Goal: Feedback & Contribution: Submit feedback/report problem

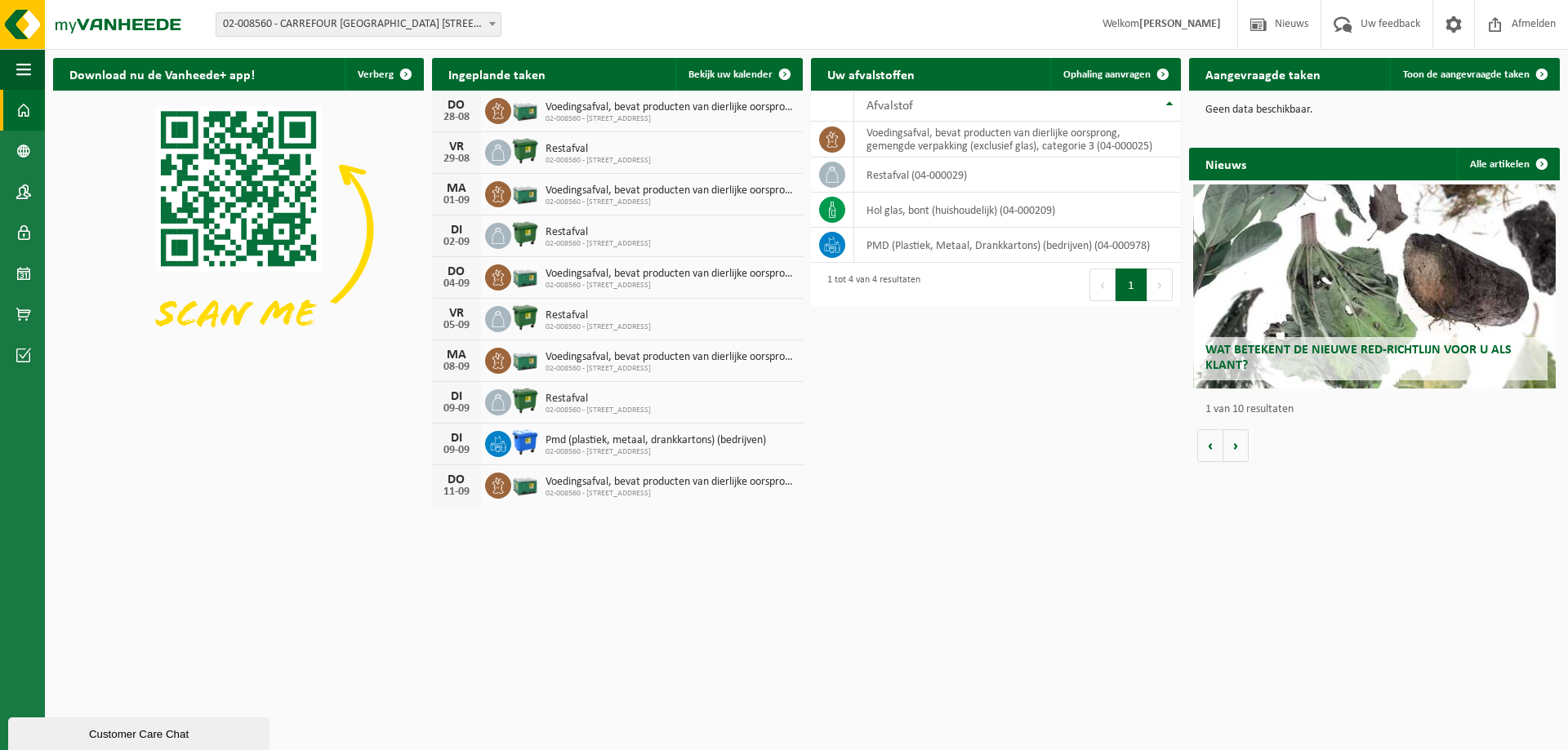
click at [1367, 248] on div "Wat betekent de nieuwe RED-richtlijn voor u als klant?" at bounding box center [1374, 286] width 364 height 204
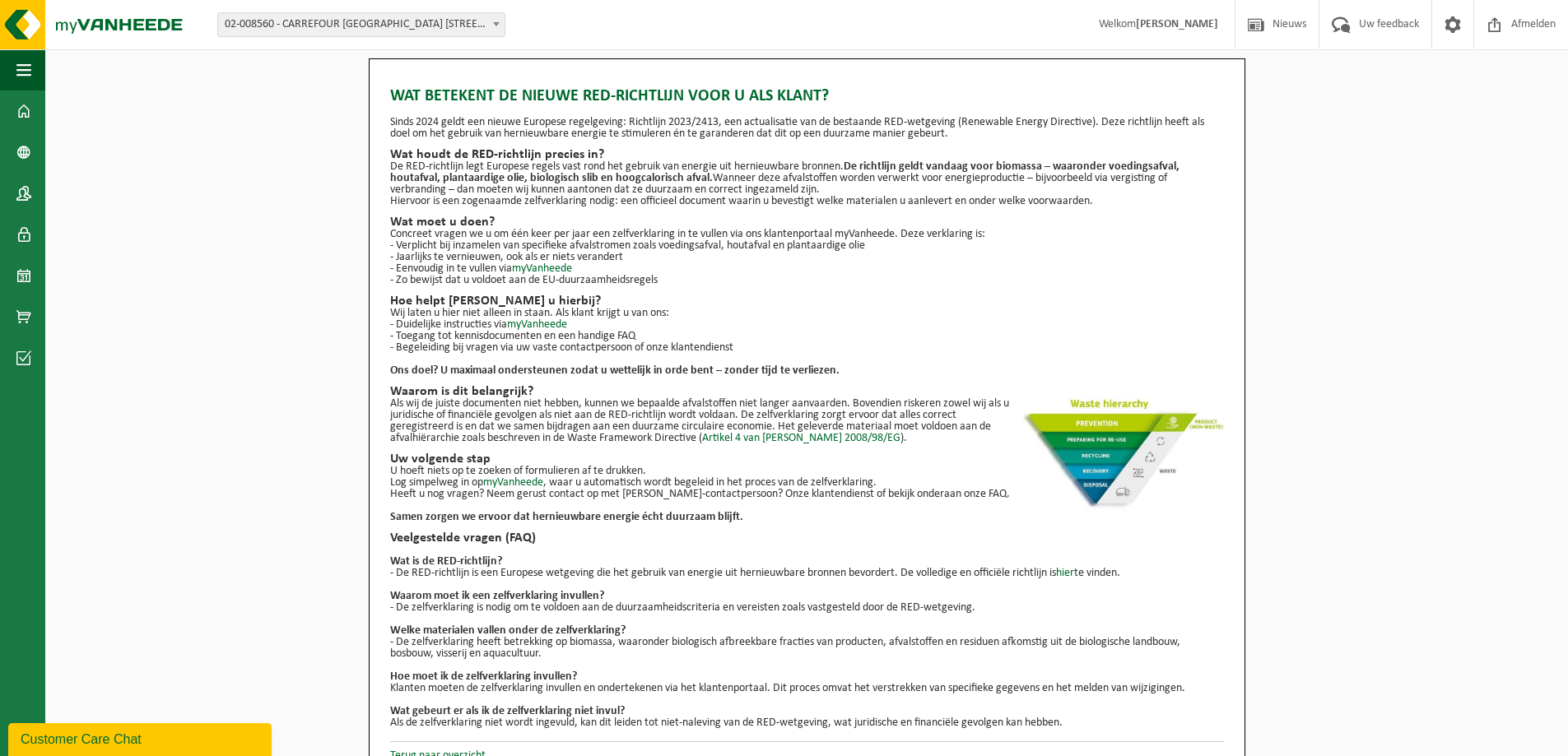
scroll to position [23, 0]
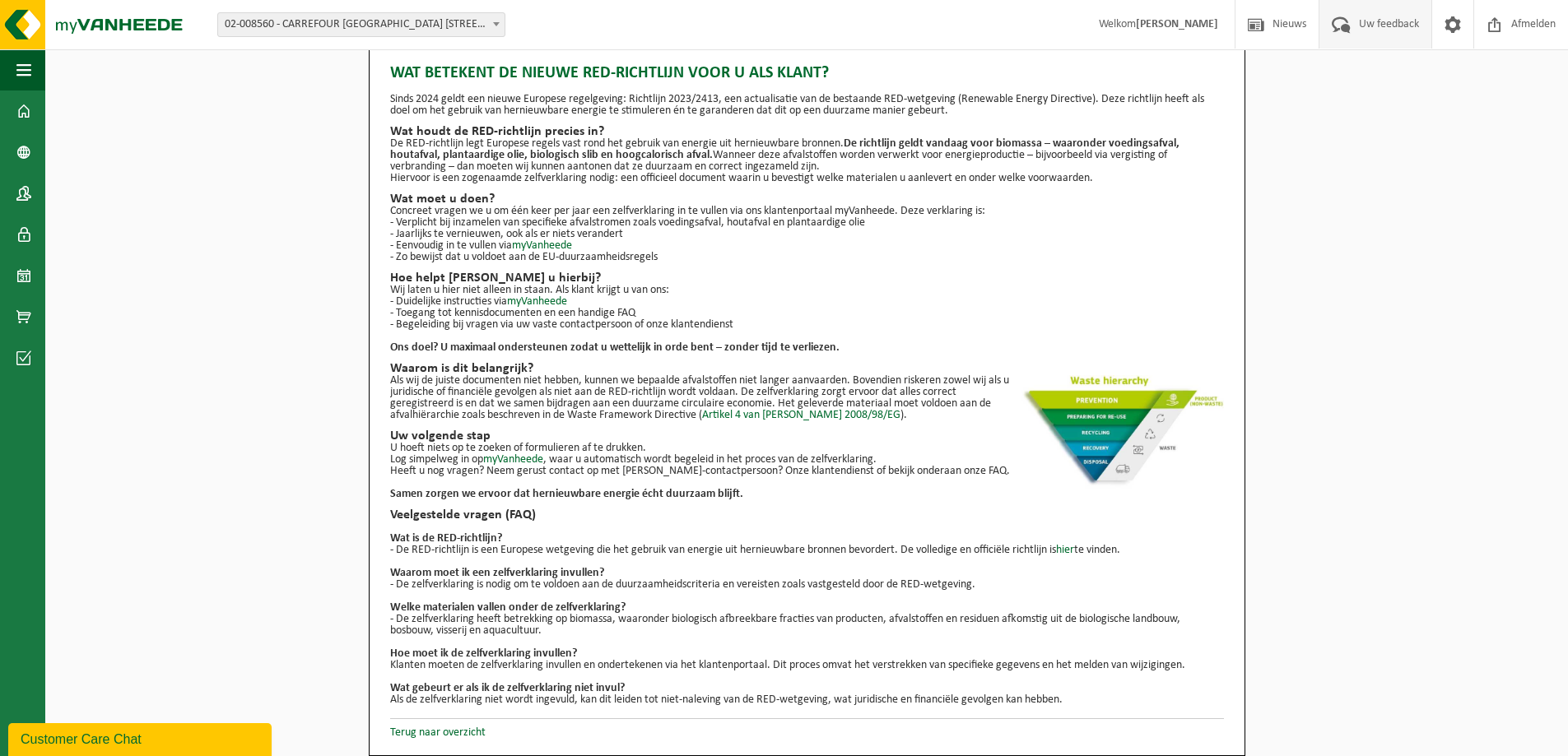
click at [1387, 32] on span "Uw feedback" at bounding box center [1389, 24] width 68 height 49
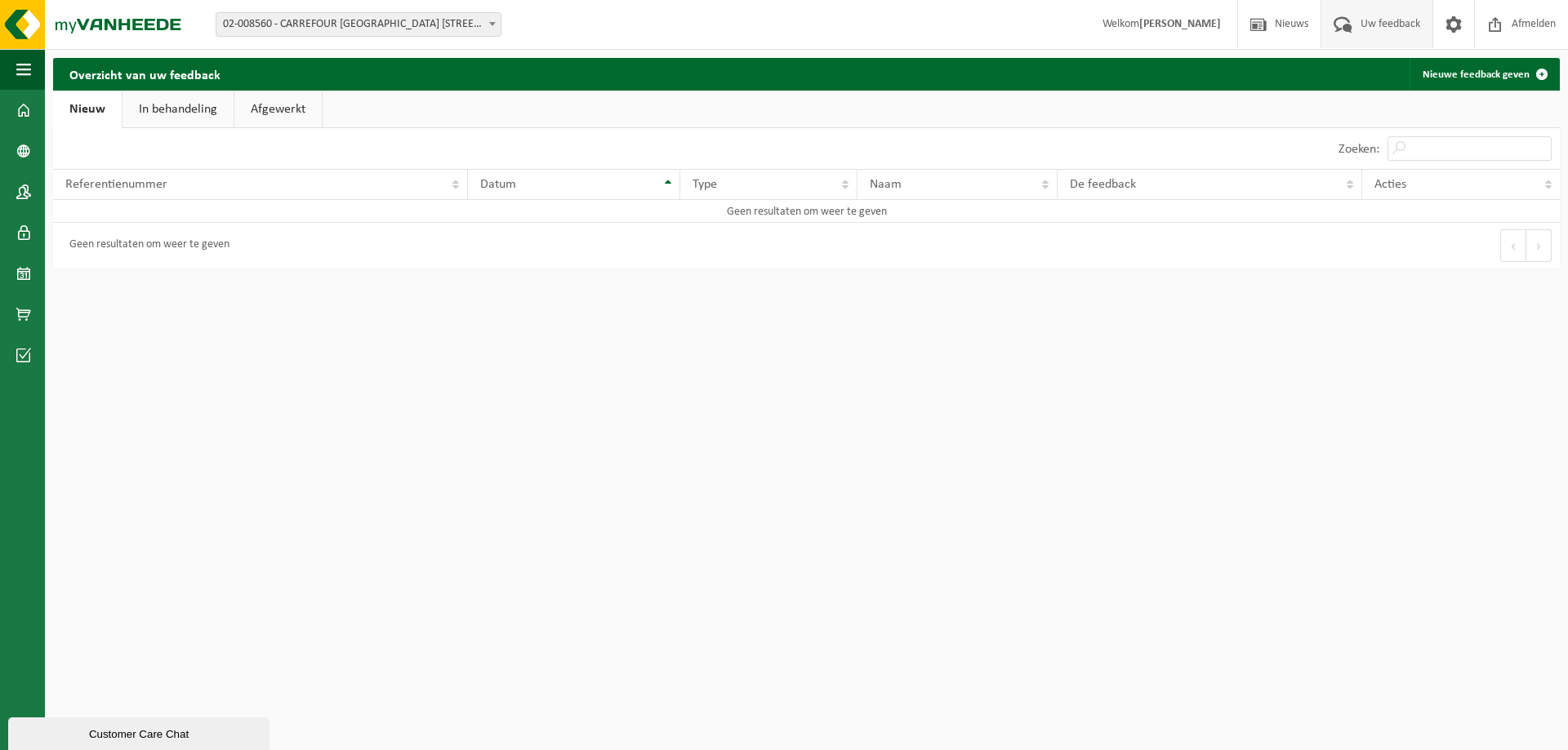
click at [176, 112] on link "In behandeling" at bounding box center [177, 109] width 111 height 38
click at [256, 258] on div "Geen resultaten om weer te geven" at bounding box center [430, 245] width 754 height 45
click at [1487, 80] on link "Nieuwe feedback geven" at bounding box center [1484, 74] width 149 height 33
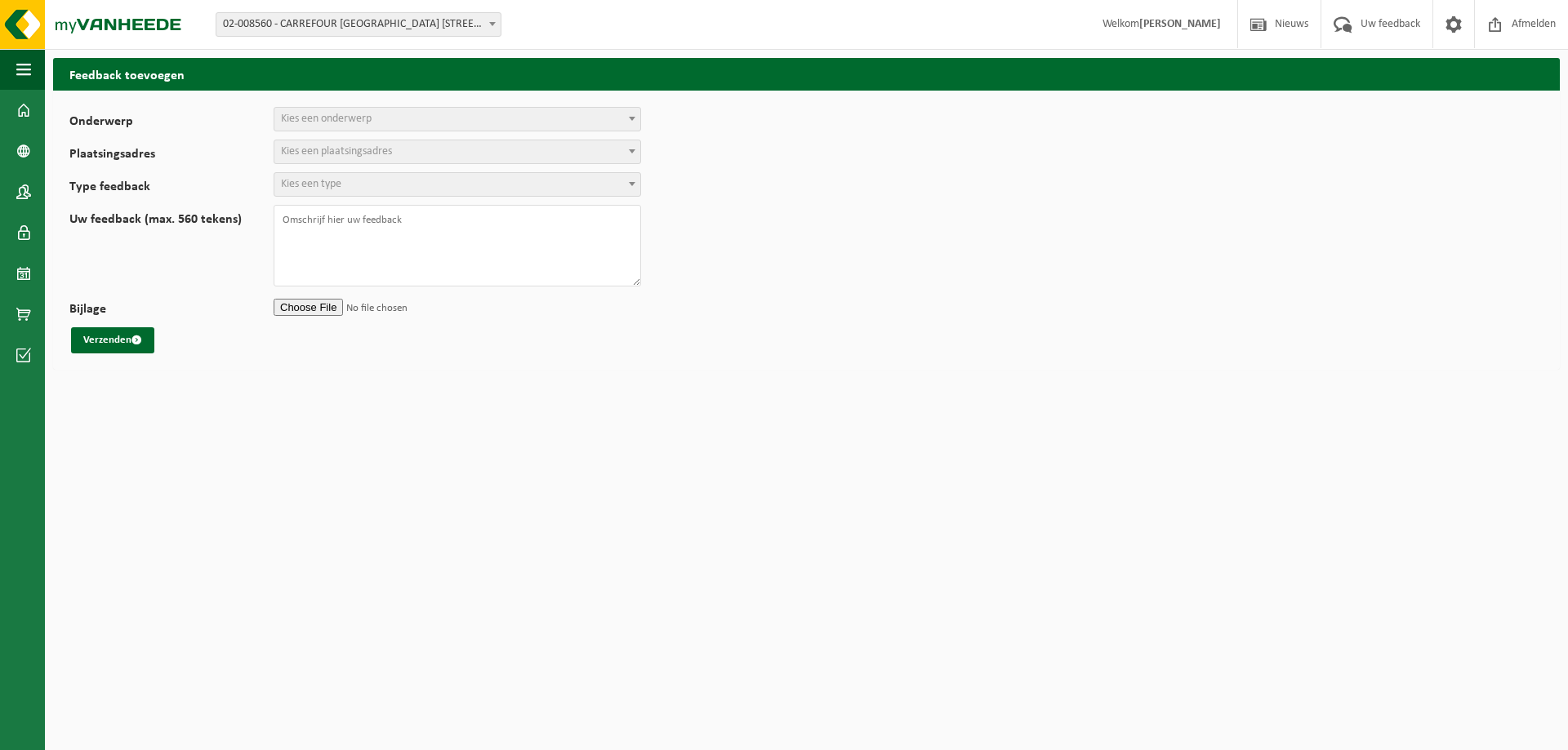
select select
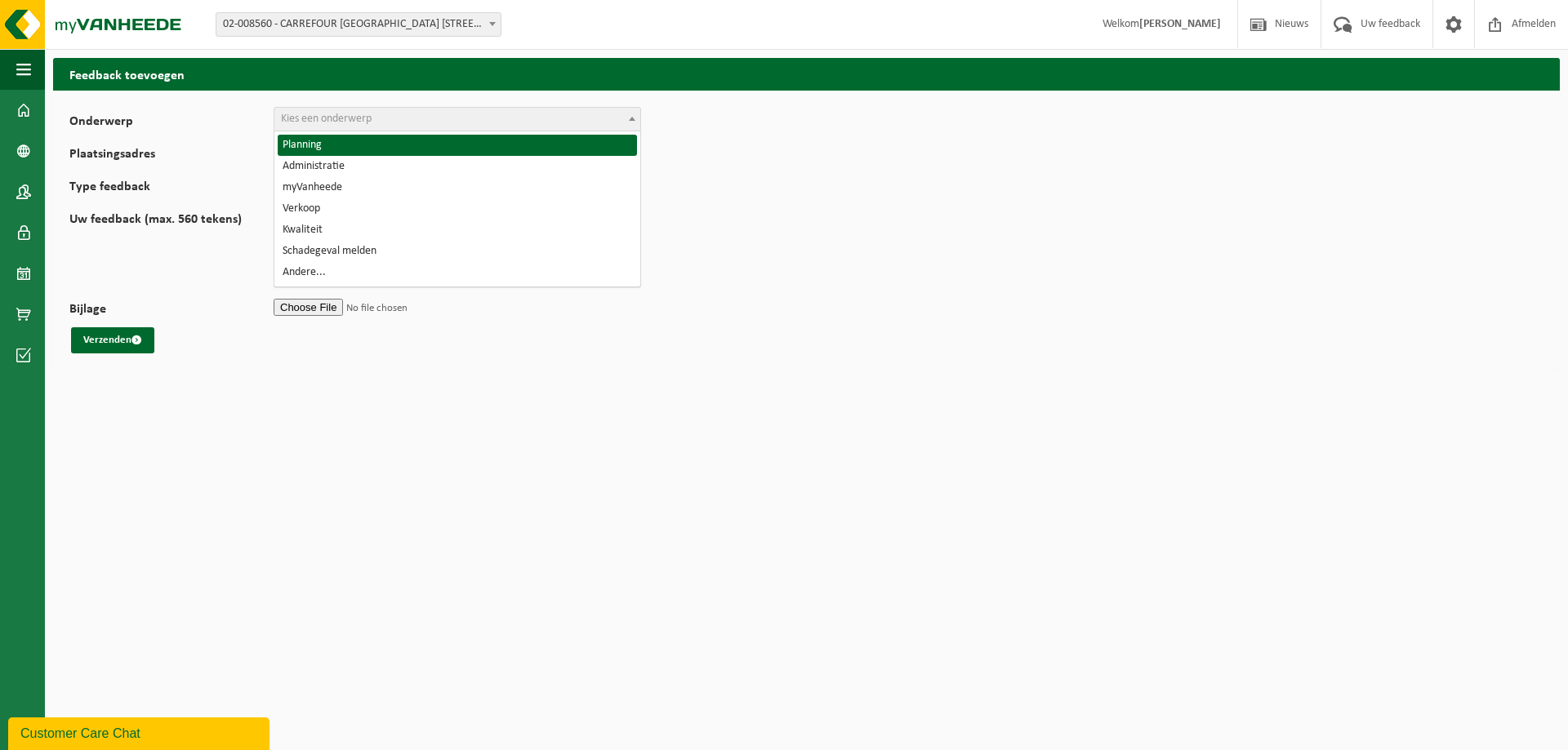
click at [370, 123] on span "Kies een onderwerp" at bounding box center [326, 119] width 91 height 13
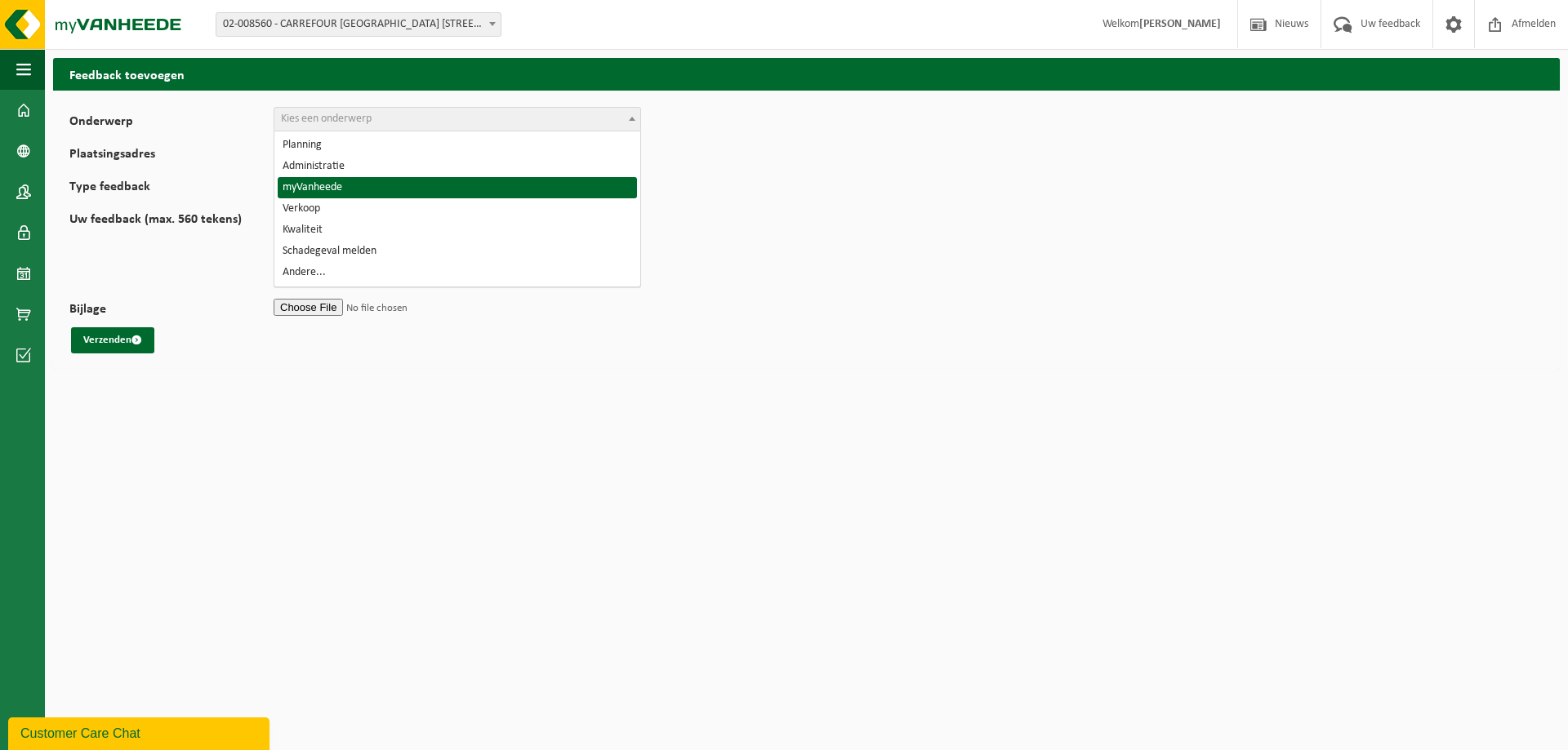
select select "11"
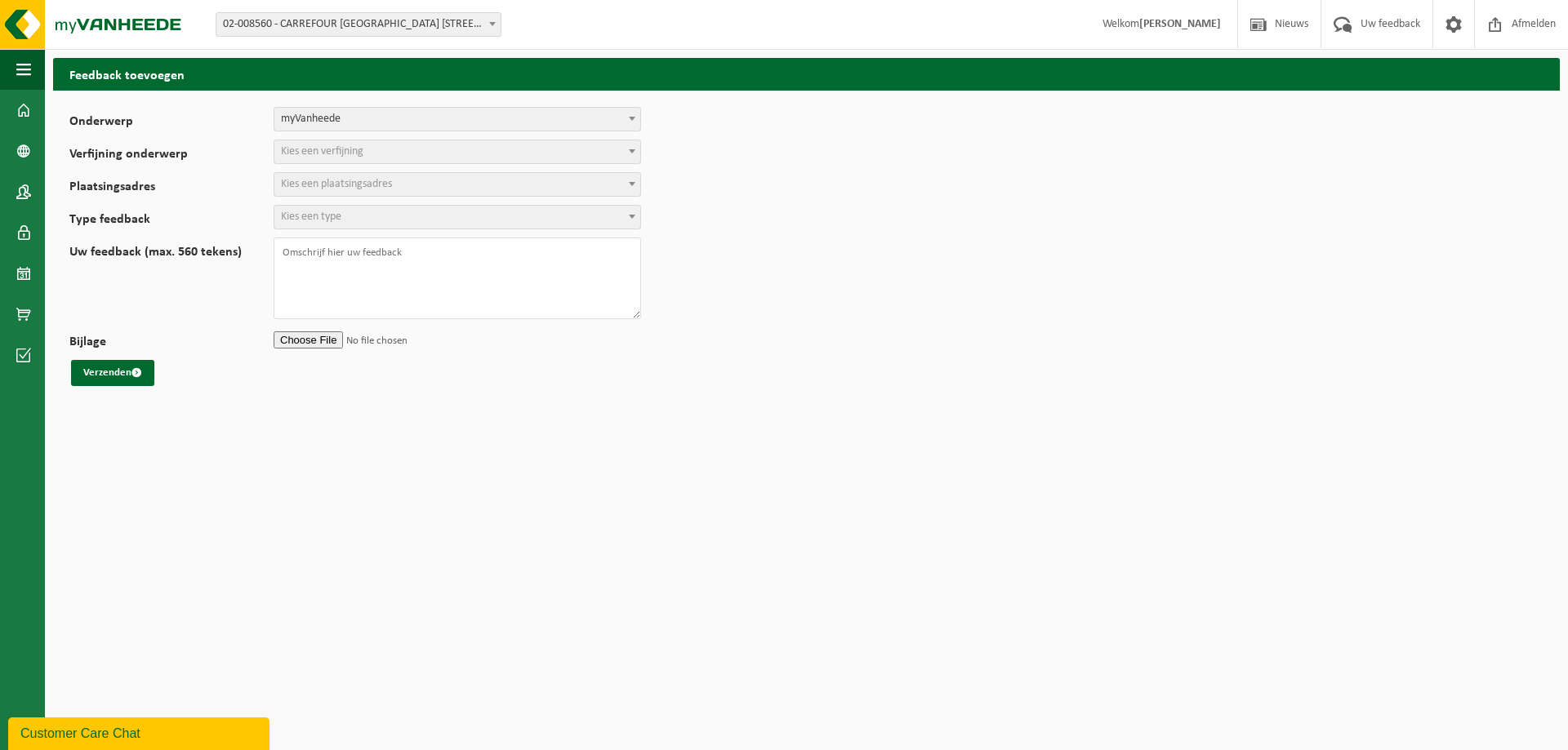
click at [368, 152] on span "Kies een verfijning" at bounding box center [457, 152] width 365 height 23
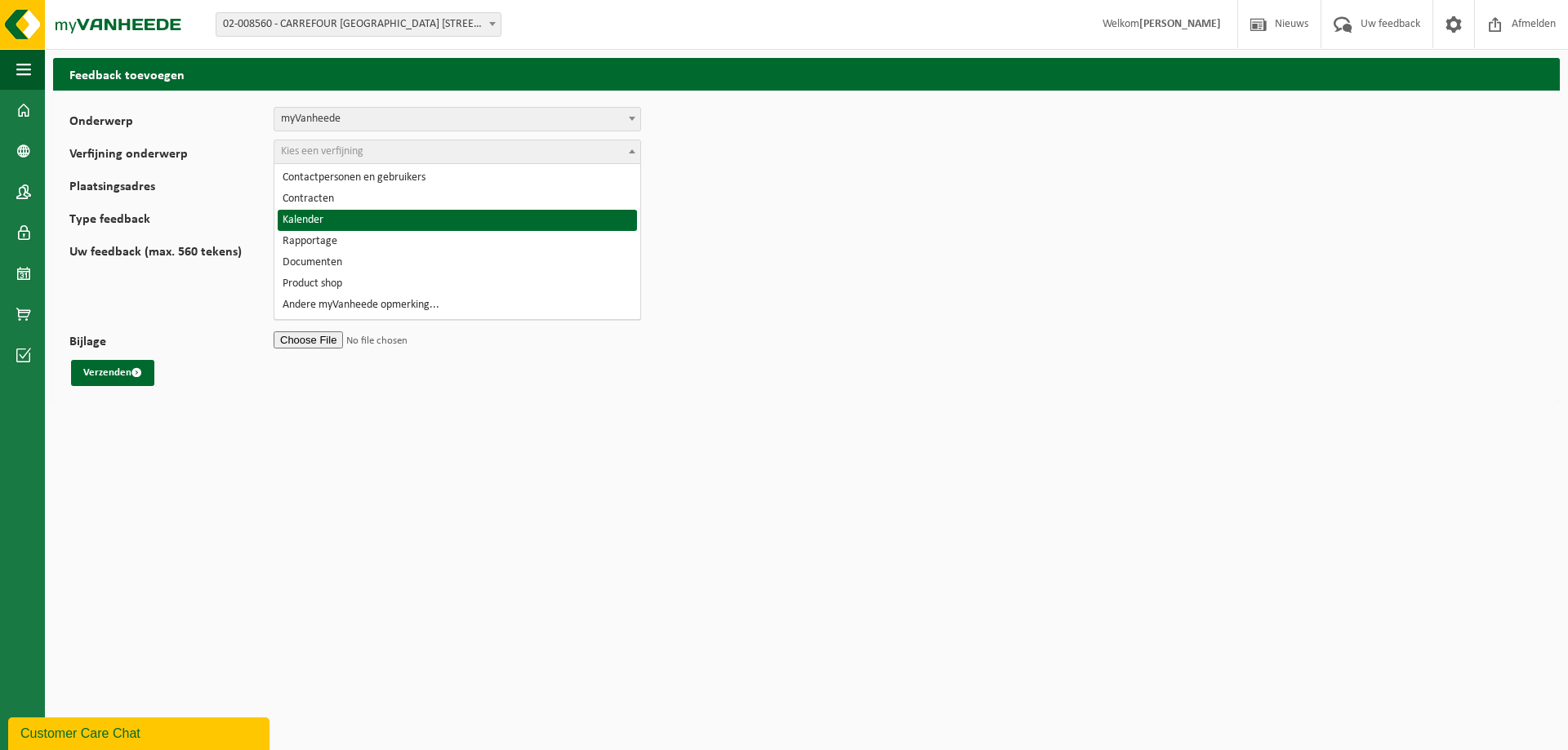
select select "14"
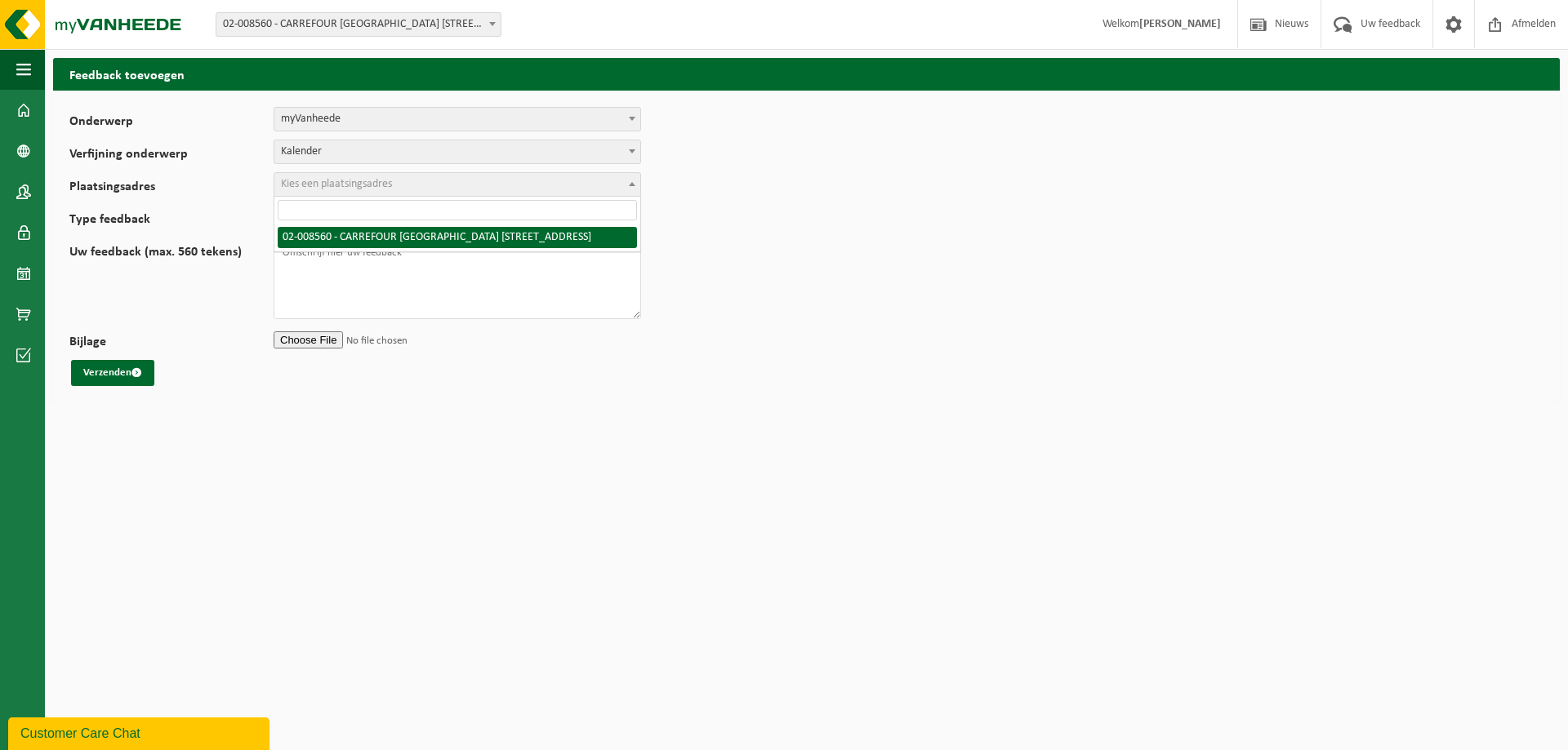
click at [345, 190] on span "Kies een plaatsingsadres" at bounding box center [336, 184] width 111 height 13
select select "1363"
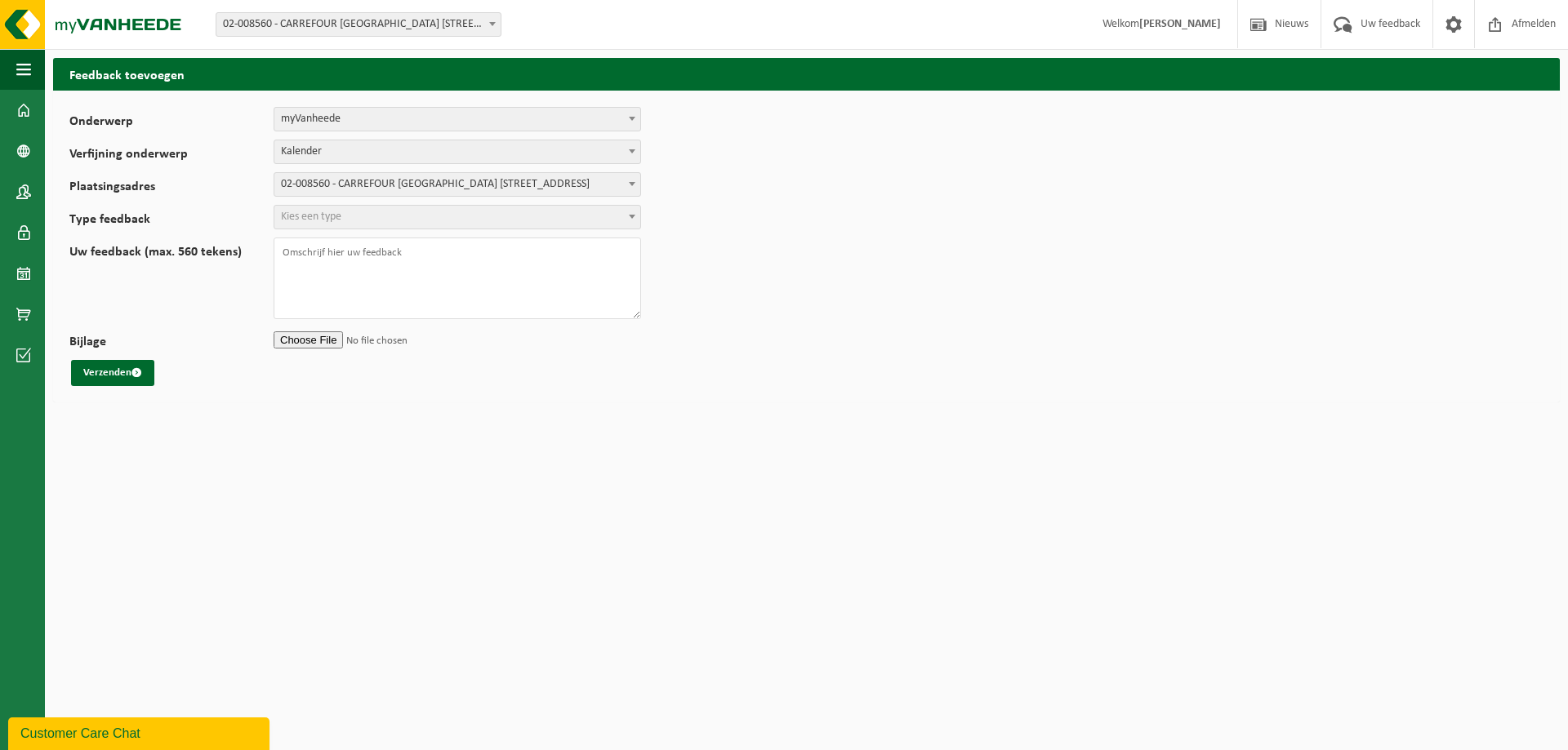
click at [362, 220] on span "Kies een type" at bounding box center [457, 217] width 365 height 23
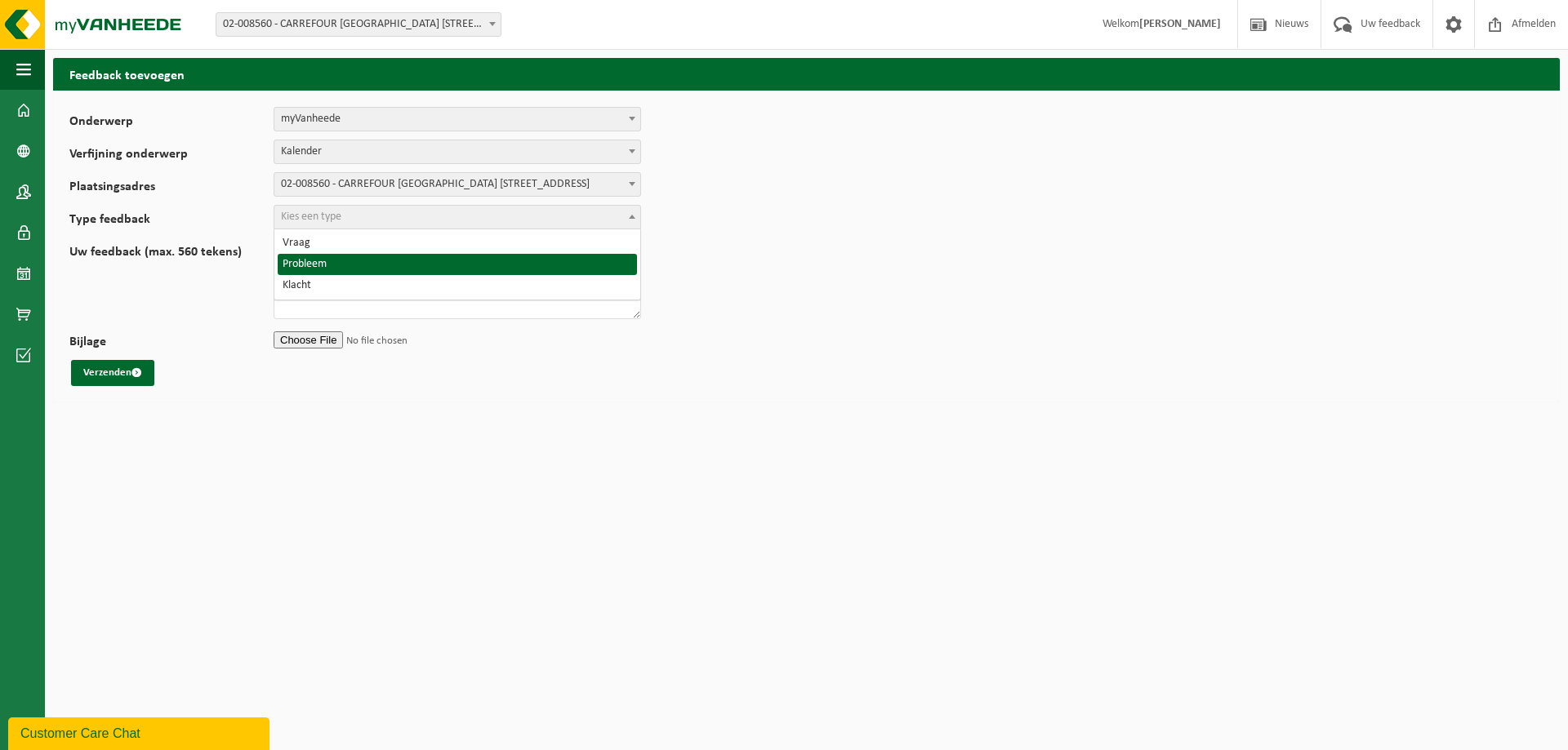
select select "ISS"
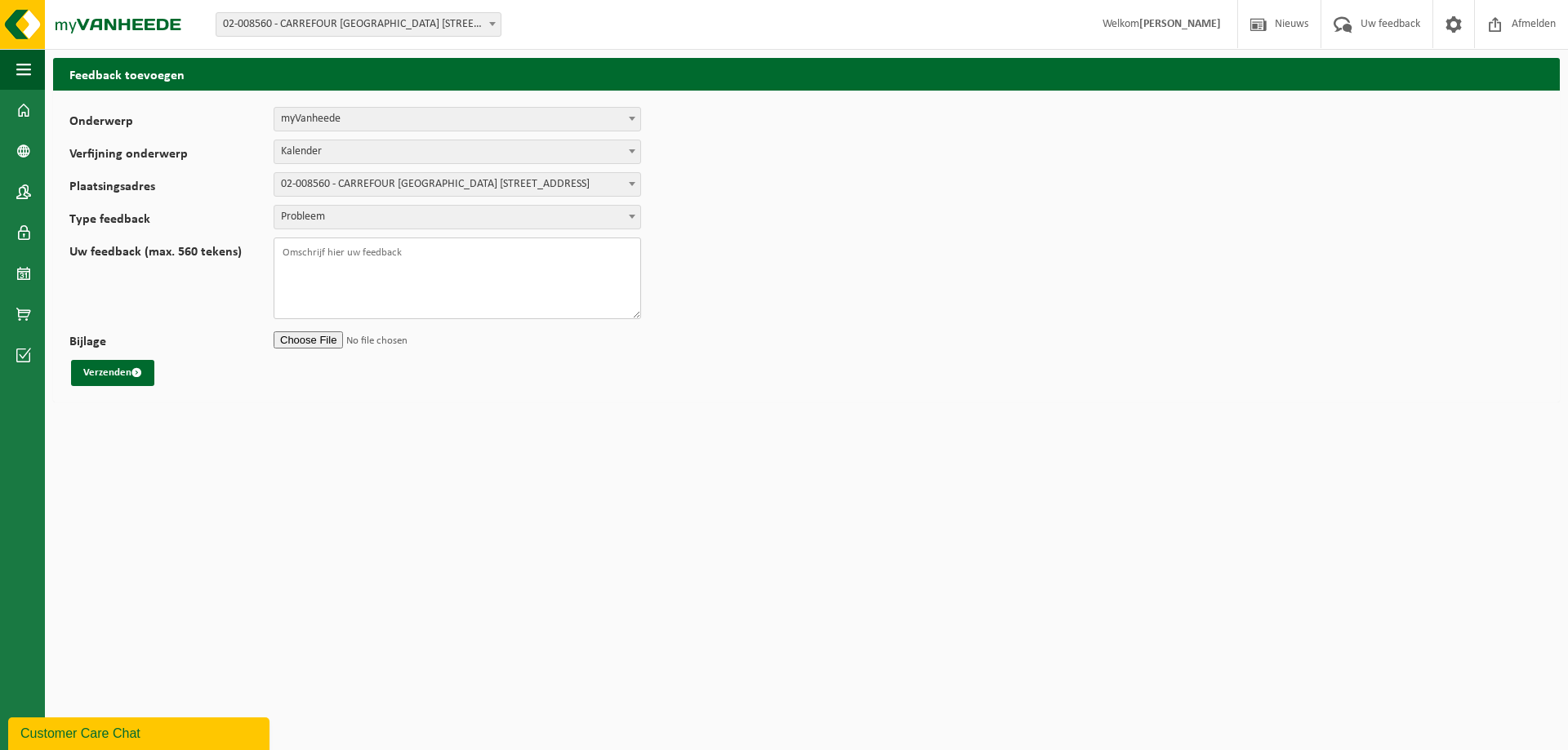
click at [349, 248] on textarea "Uw feedback (max. 560 tekens)" at bounding box center [457, 278] width 367 height 82
type textarea "b"
click at [410, 258] on textarea "Bio Box zijn niet leeggemaakt" at bounding box center [457, 278] width 367 height 82
click at [446, 254] on textarea "Bio Box zijn niet leeggemaakt /" at bounding box center [457, 278] width 367 height 82
type textarea "Bio Box zijn niet leeggemaakt 25/08"
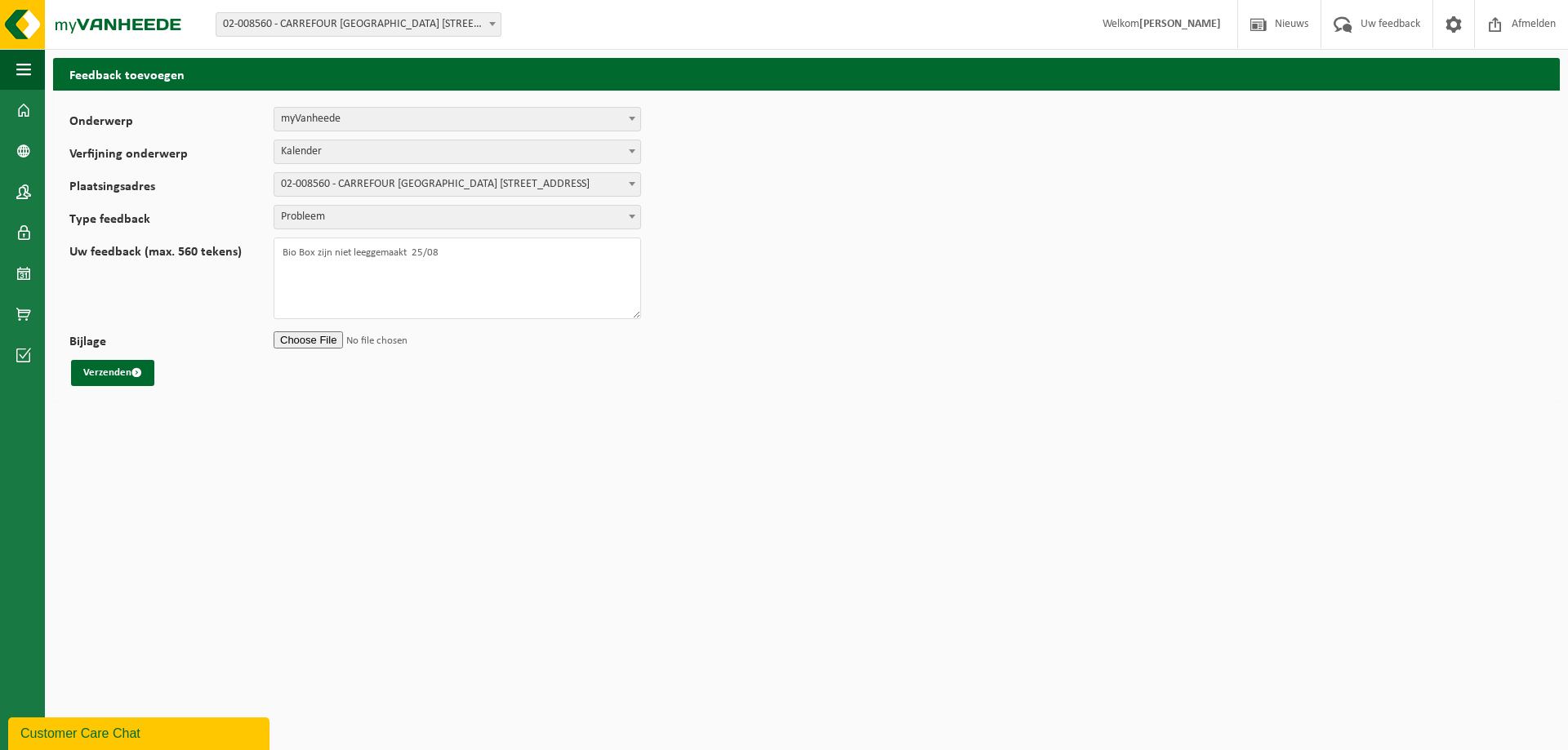
click at [323, 339] on input "Bijlage" at bounding box center [457, 339] width 367 height 24
click at [138, 376] on span "submit" at bounding box center [136, 372] width 11 height 11
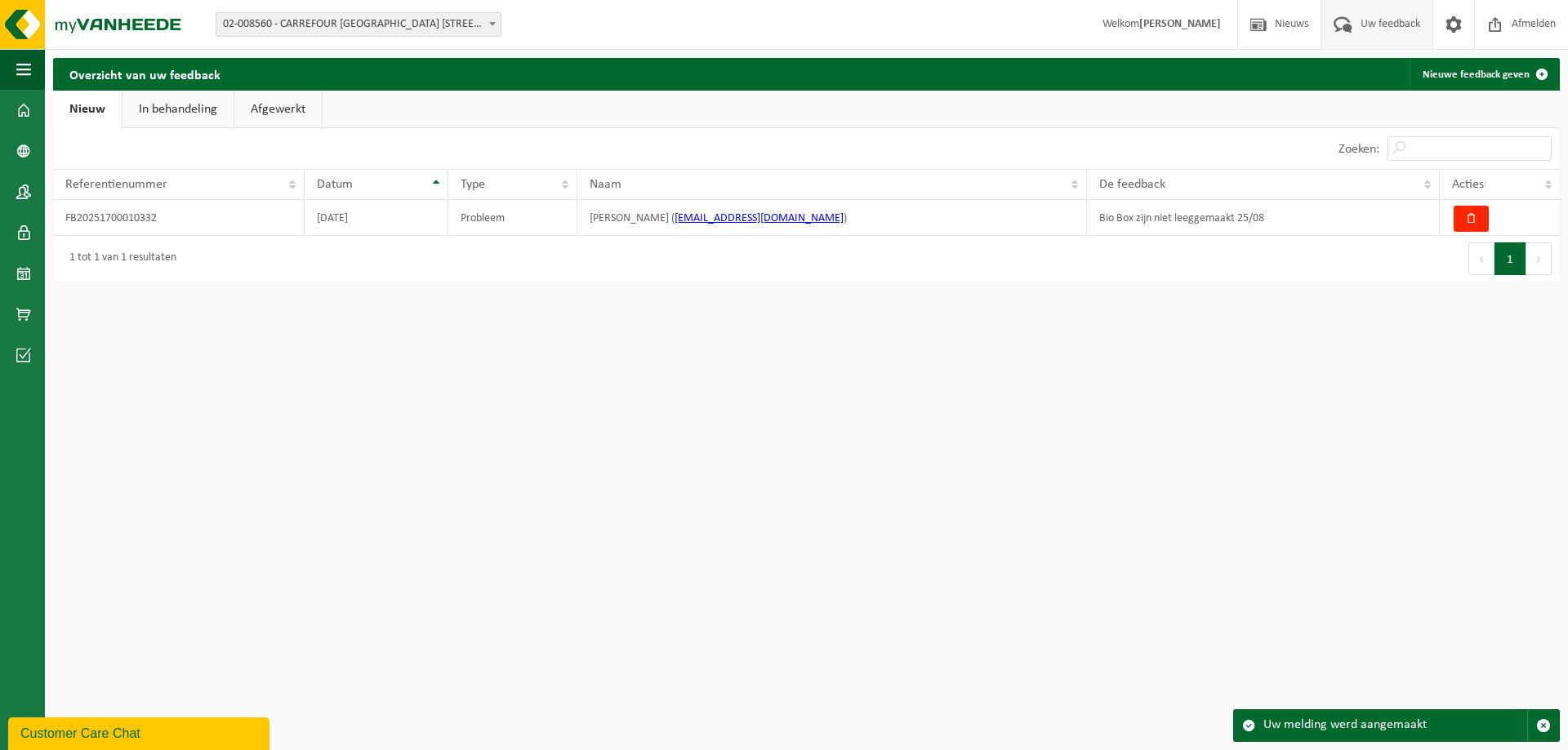
click at [292, 104] on link "Afgewerkt" at bounding box center [278, 109] width 88 height 38
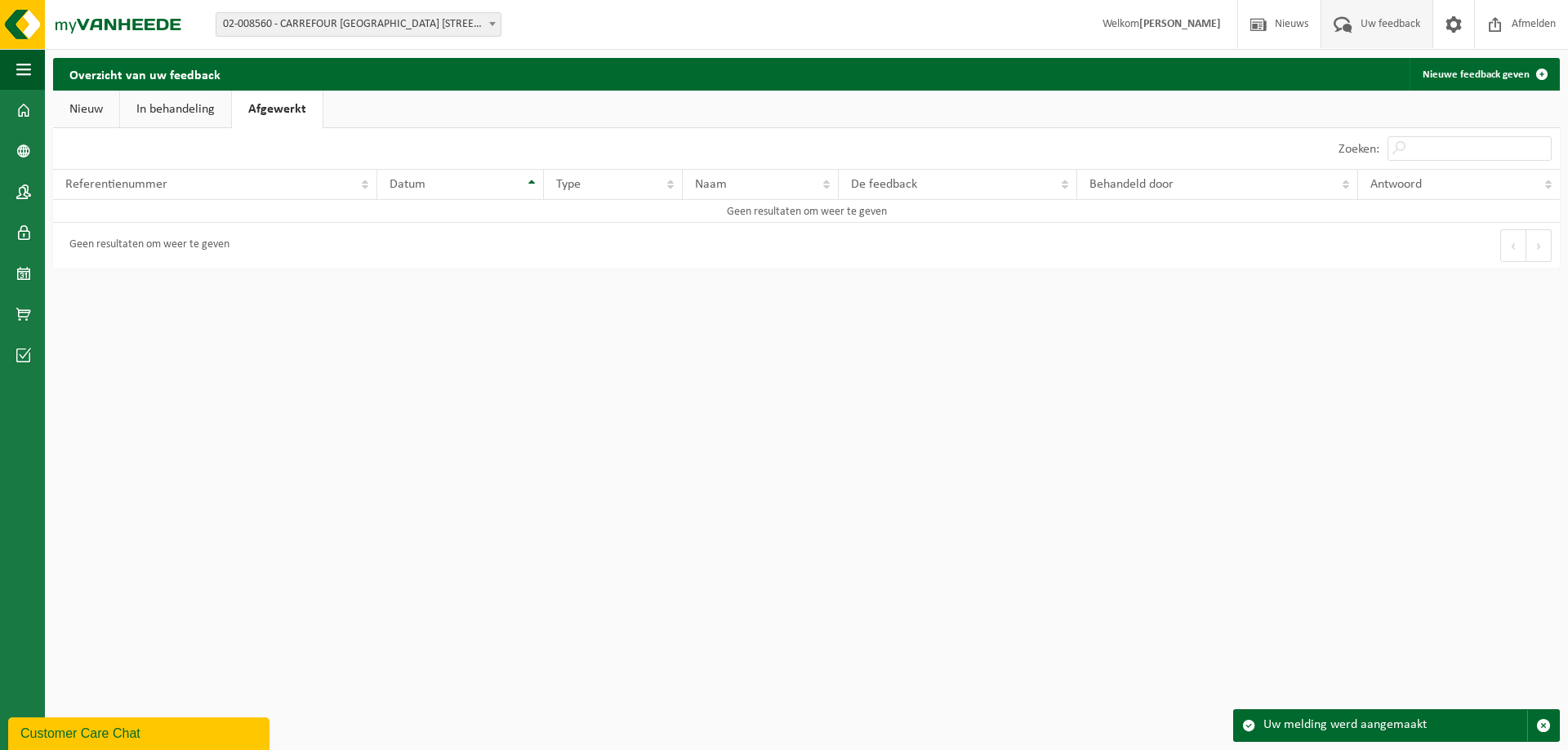
click at [205, 115] on link "In behandeling" at bounding box center [175, 109] width 111 height 38
click at [1402, 29] on span "Uw feedback" at bounding box center [1391, 24] width 68 height 48
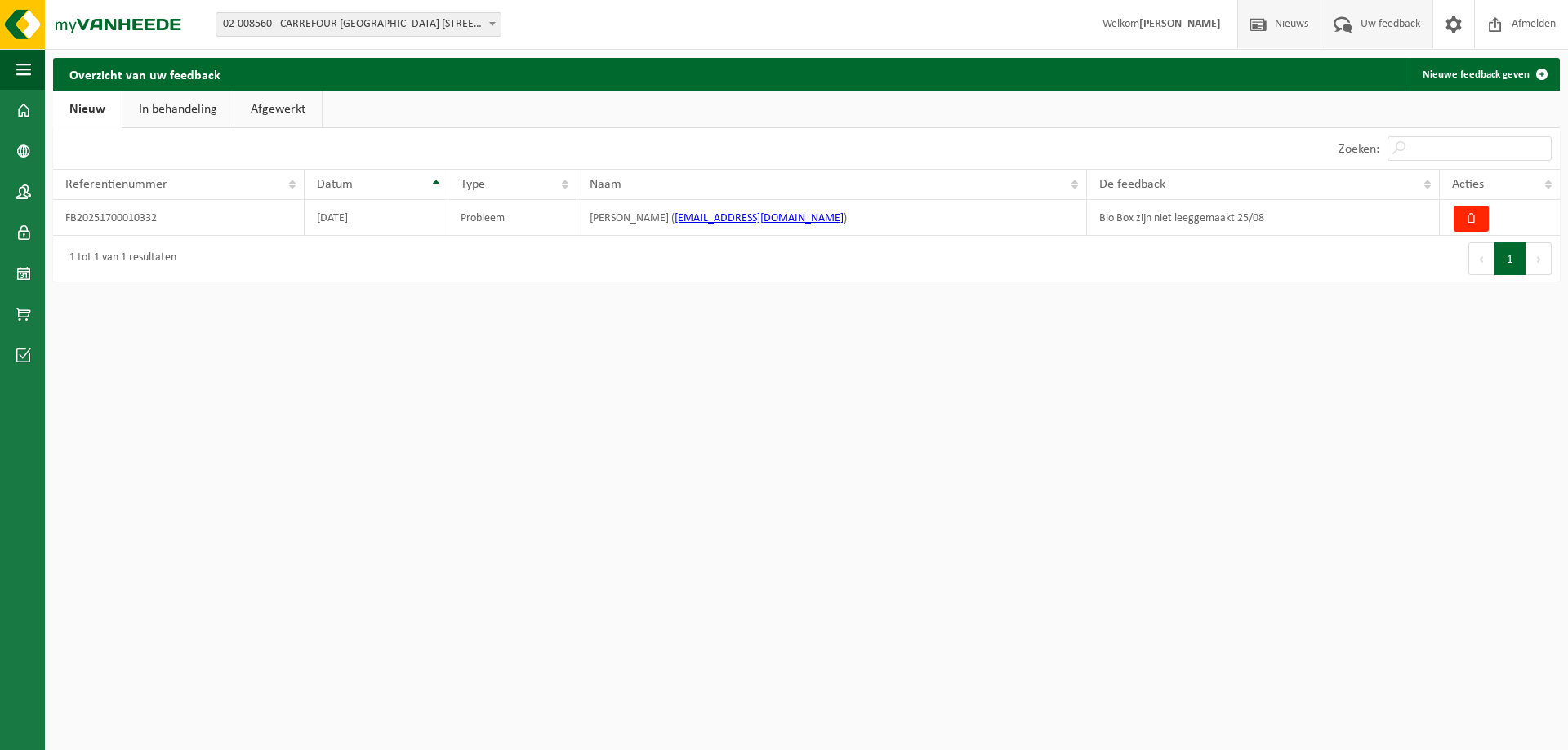
click at [1282, 33] on span "Nieuws" at bounding box center [1291, 24] width 41 height 48
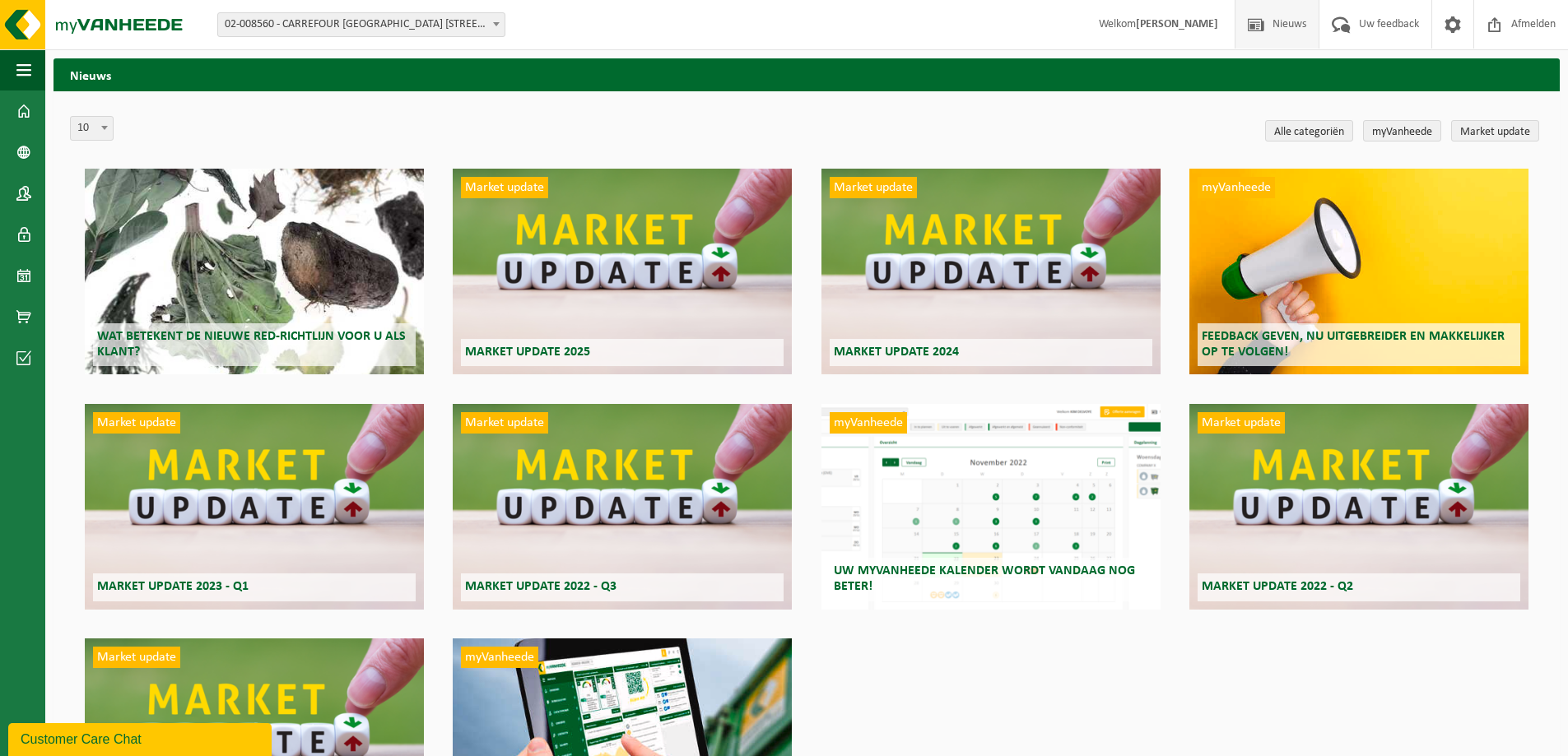
click at [1203, 36] on span "Welkom [PERSON_NAME]" at bounding box center [1159, 24] width 153 height 49
click at [1158, 22] on strong "[PERSON_NAME]" at bounding box center [1177, 24] width 83 height 13
click at [112, 26] on img at bounding box center [98, 24] width 197 height 50
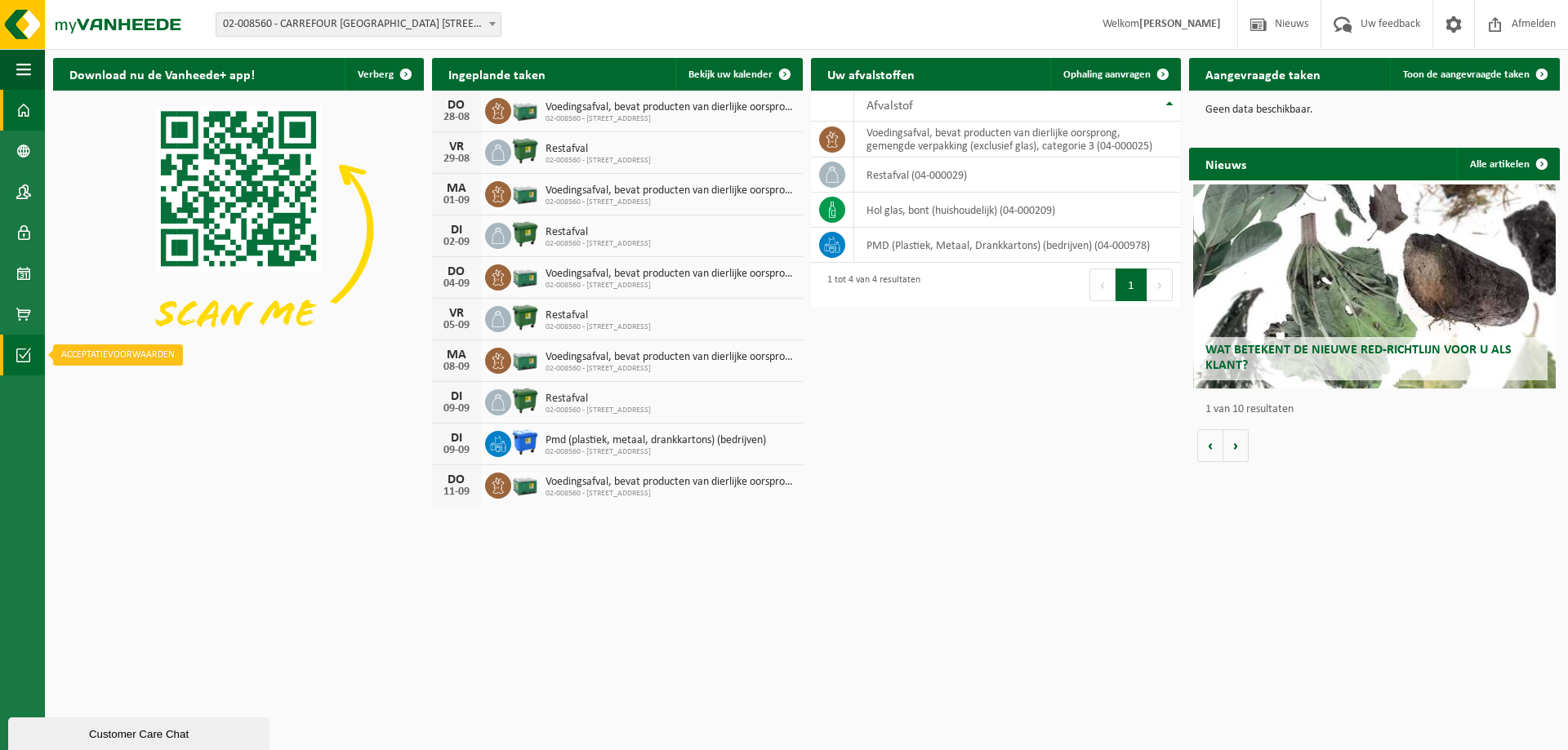
click at [30, 356] on span at bounding box center [23, 355] width 14 height 40
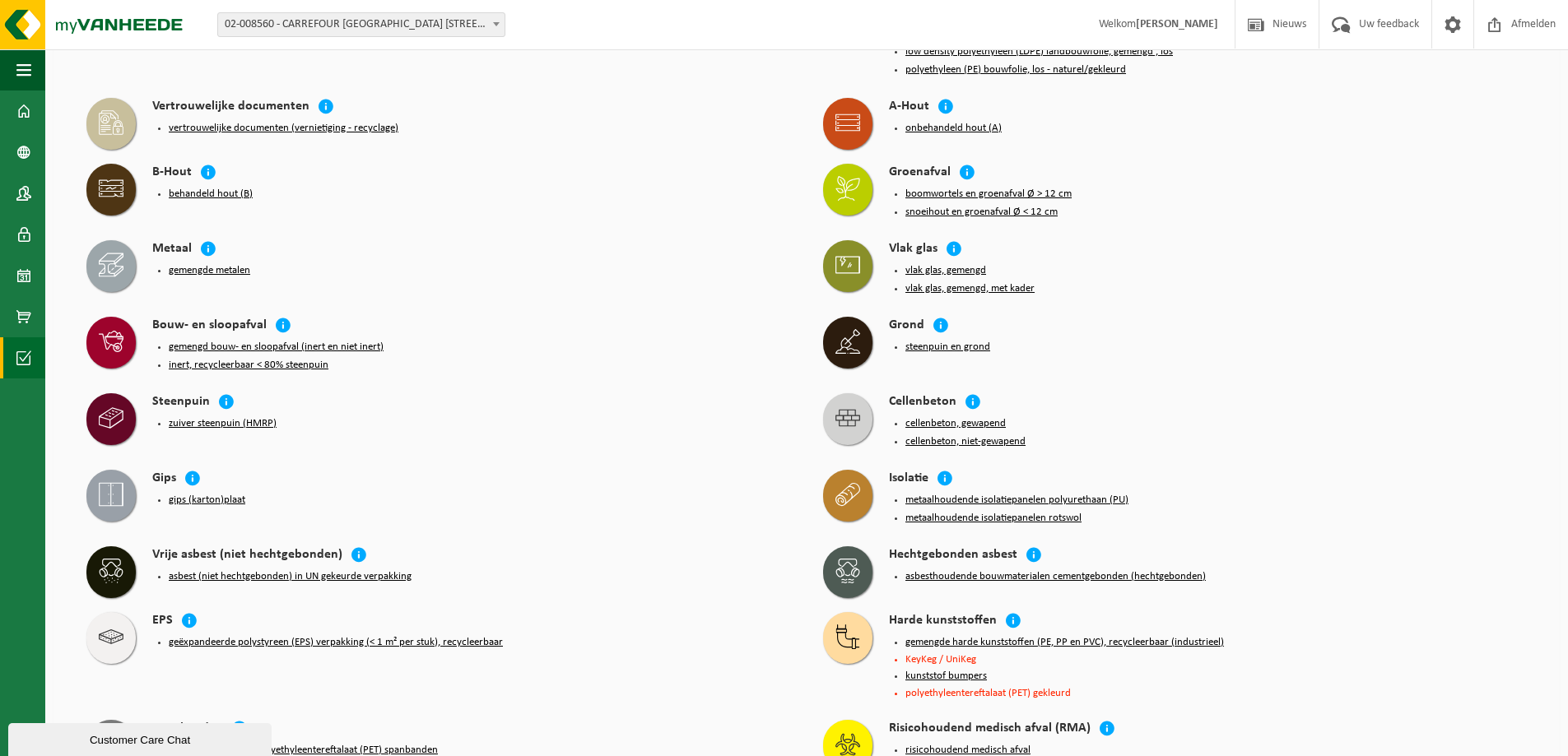
scroll to position [274, 0]
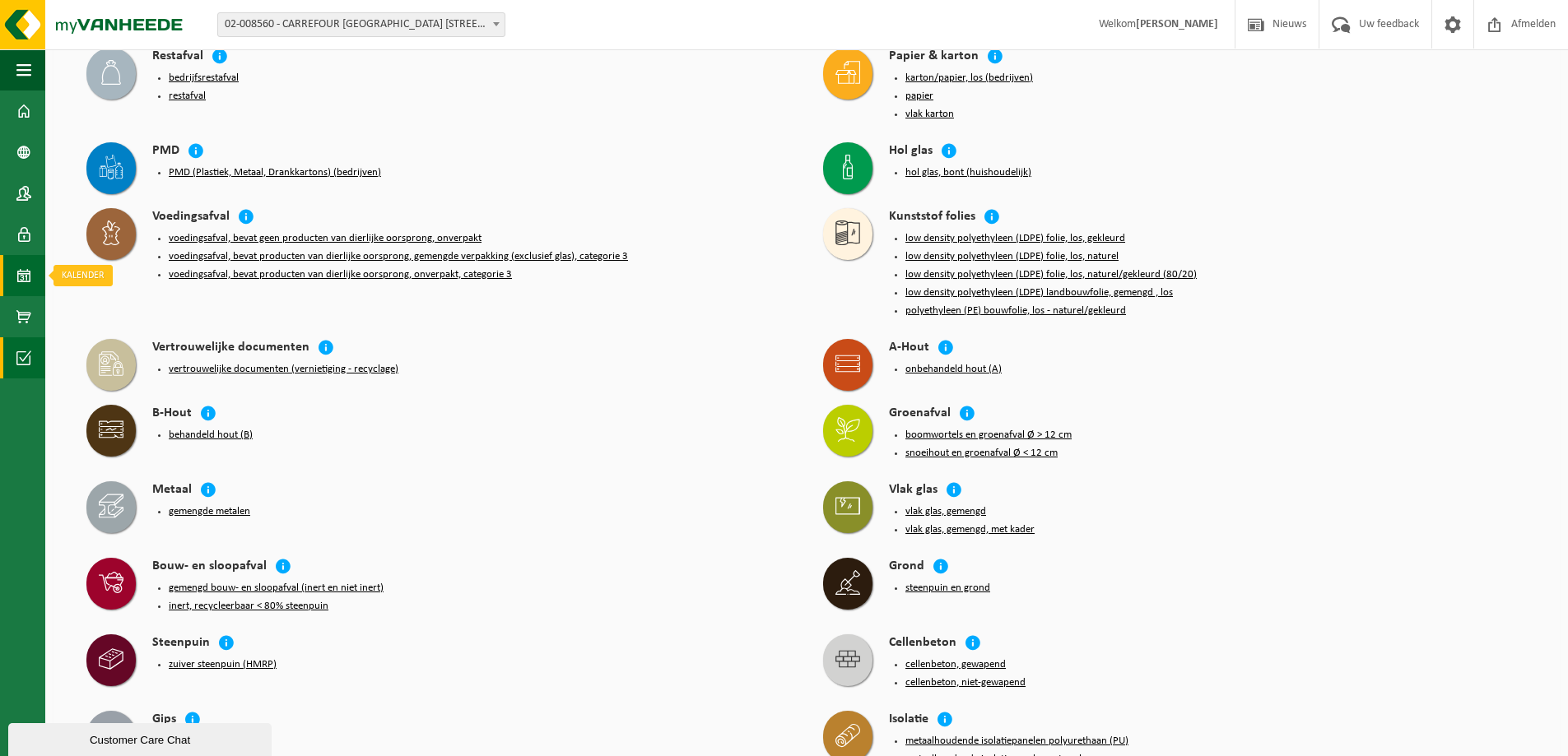
click at [27, 269] on span at bounding box center [23, 276] width 15 height 41
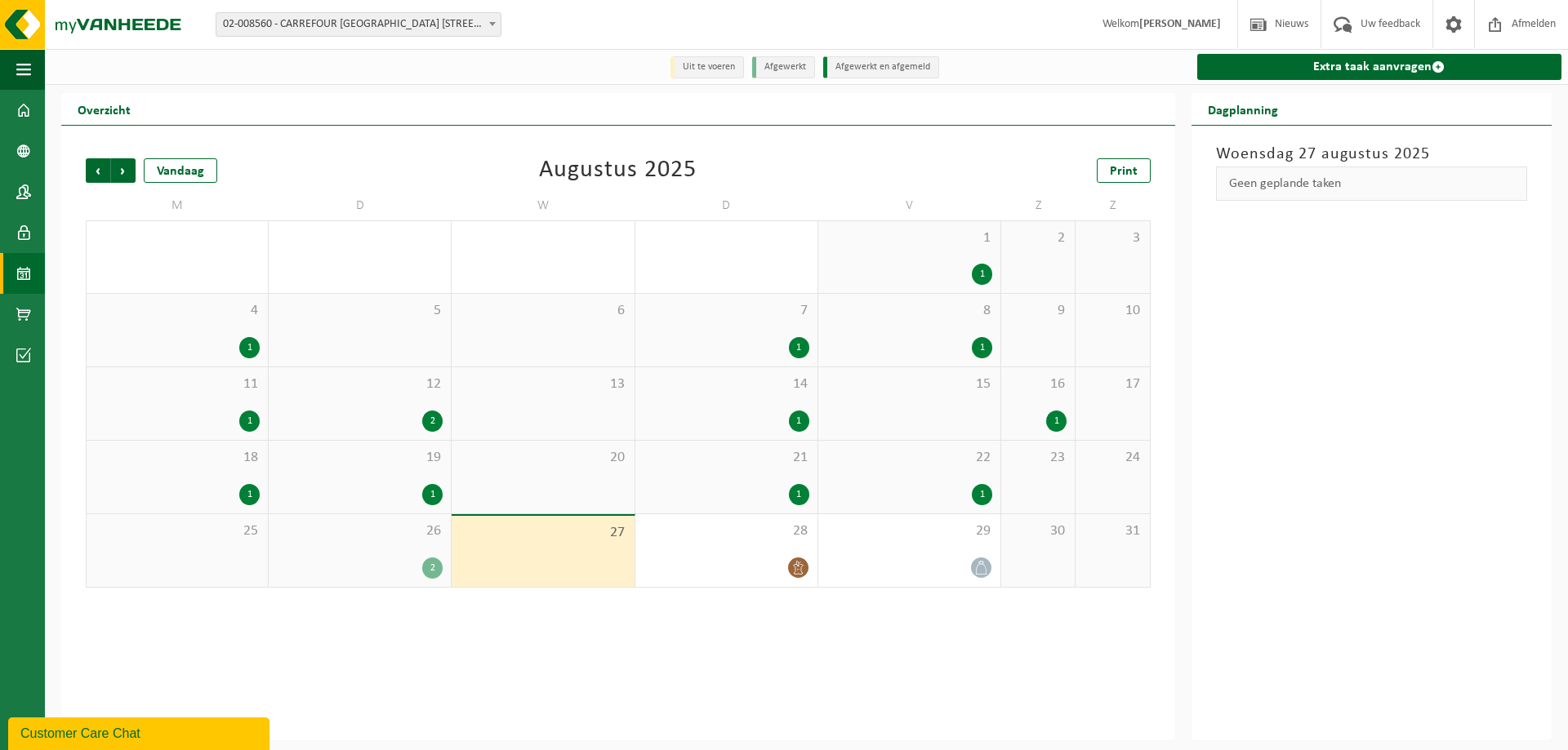
click at [242, 543] on div "25" at bounding box center [177, 549] width 181 height 72
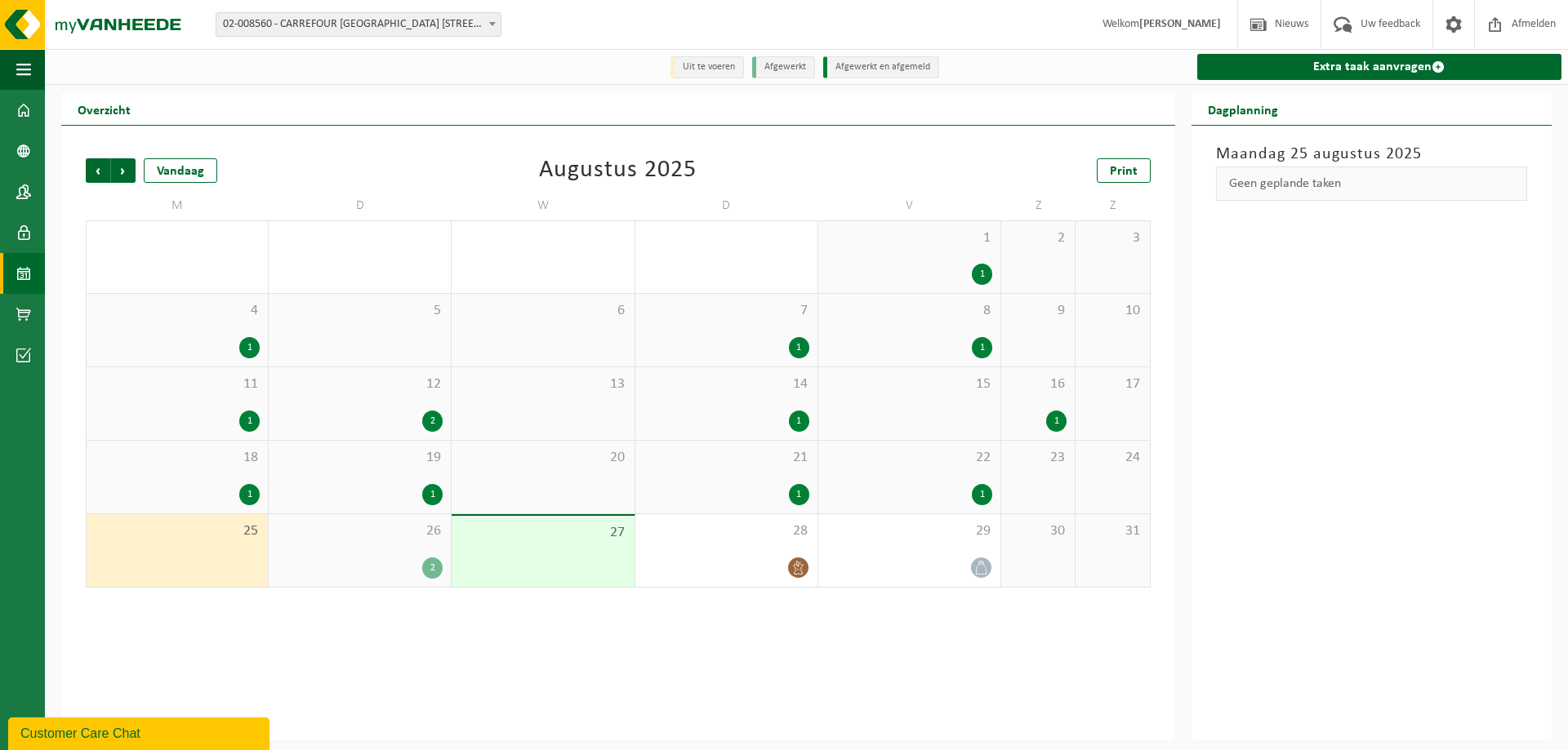
click at [411, 573] on div "2" at bounding box center [360, 568] width 166 height 21
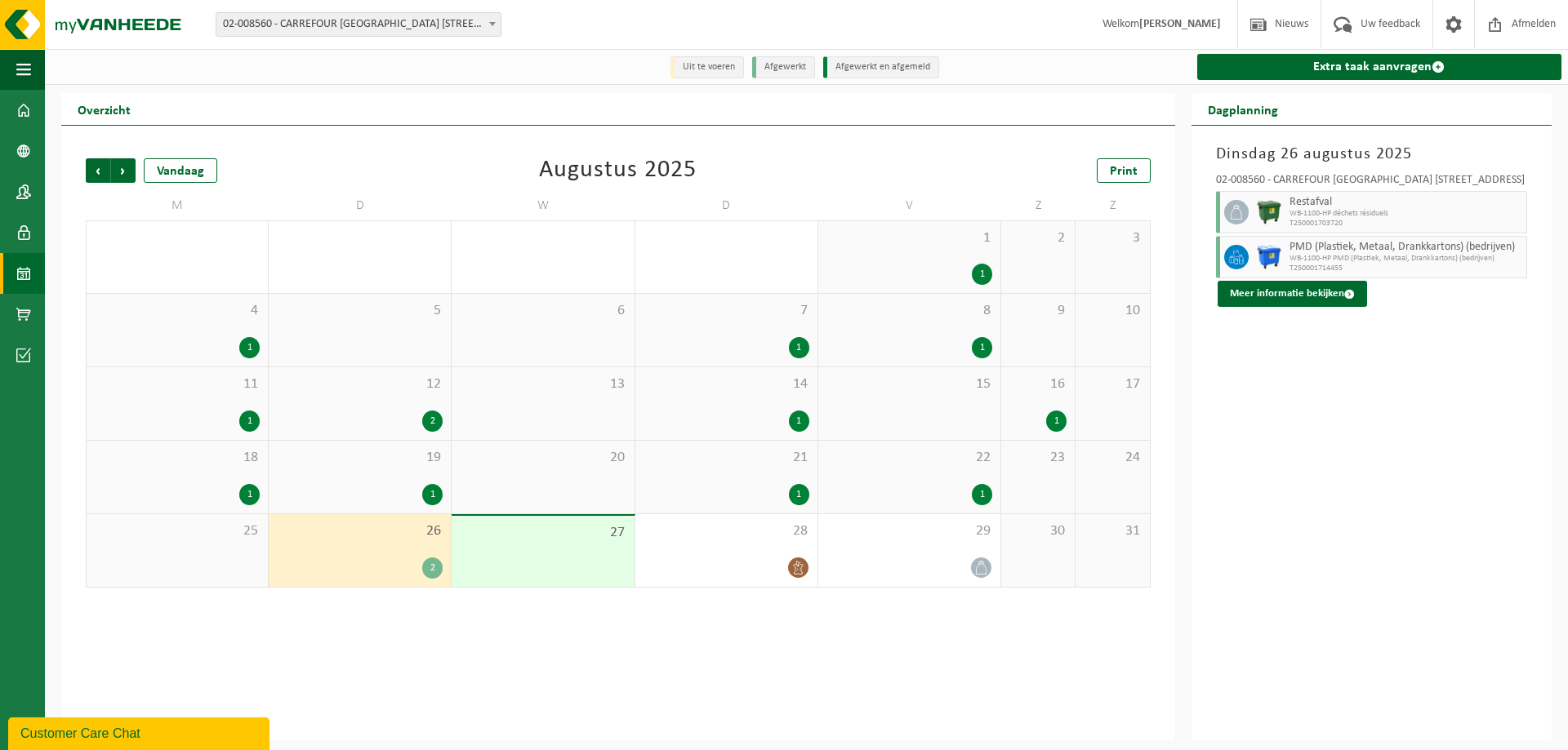
click at [205, 554] on div "25" at bounding box center [177, 549] width 181 height 72
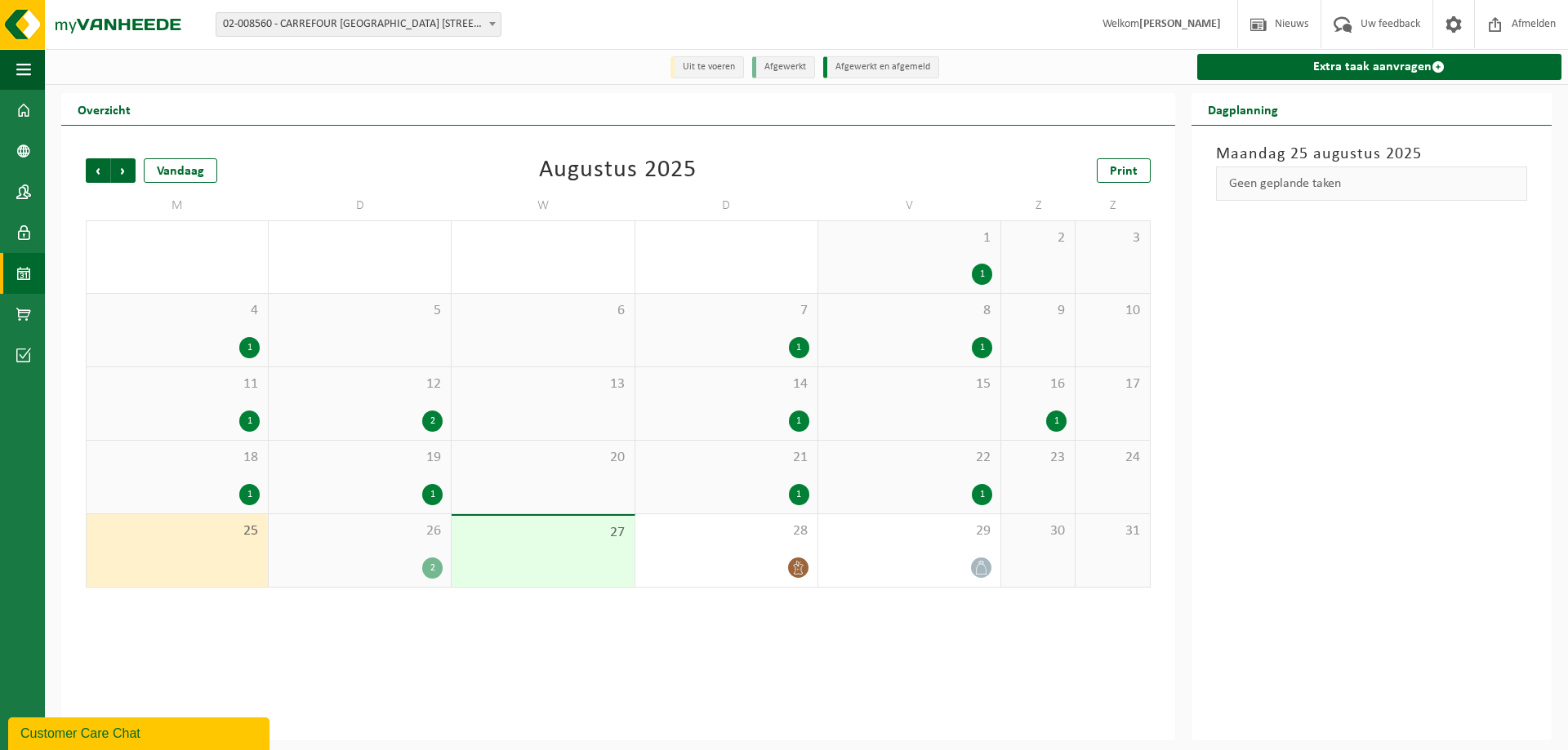
click at [205, 553] on div "25" at bounding box center [177, 549] width 181 height 72
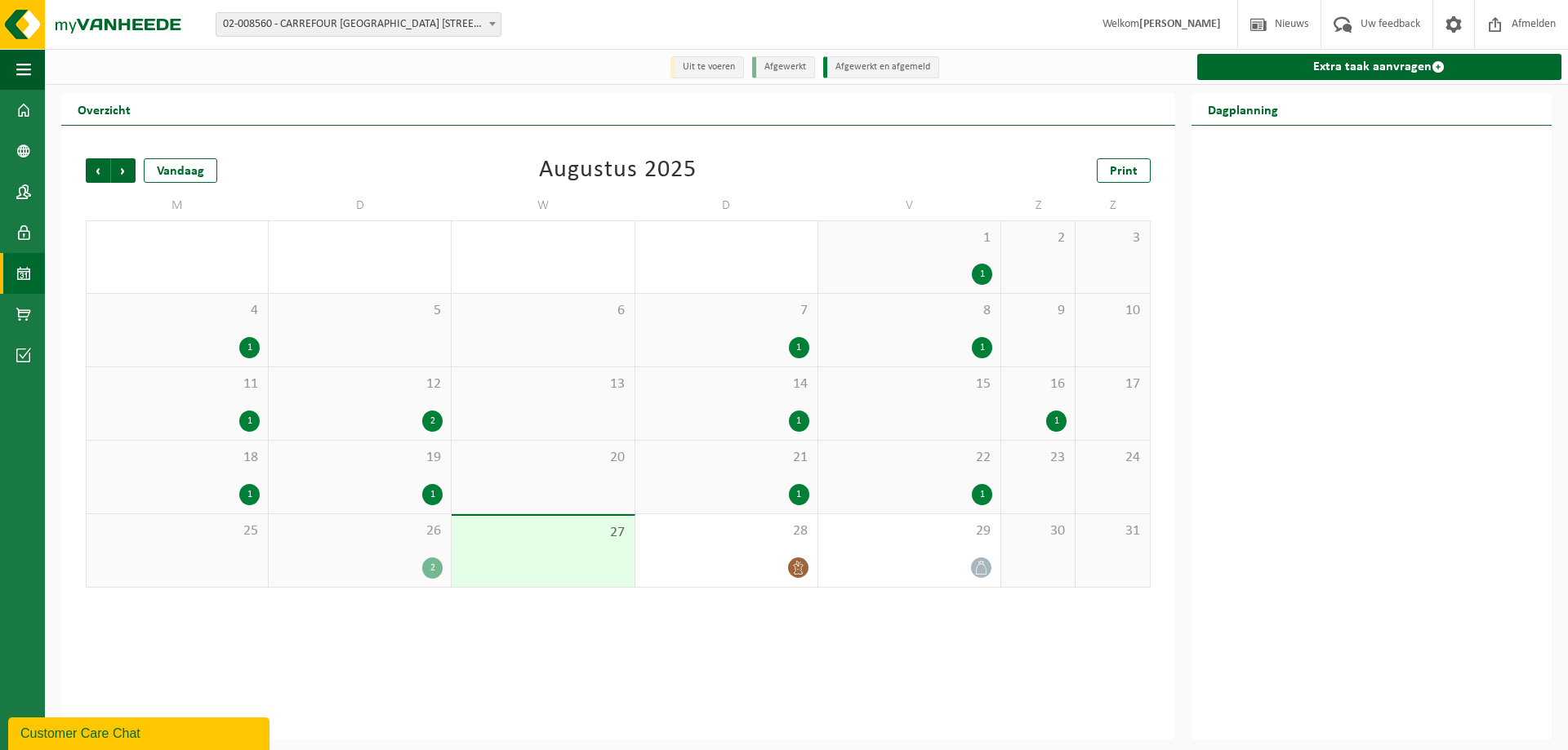
click at [205, 553] on div "25" at bounding box center [177, 549] width 181 height 72
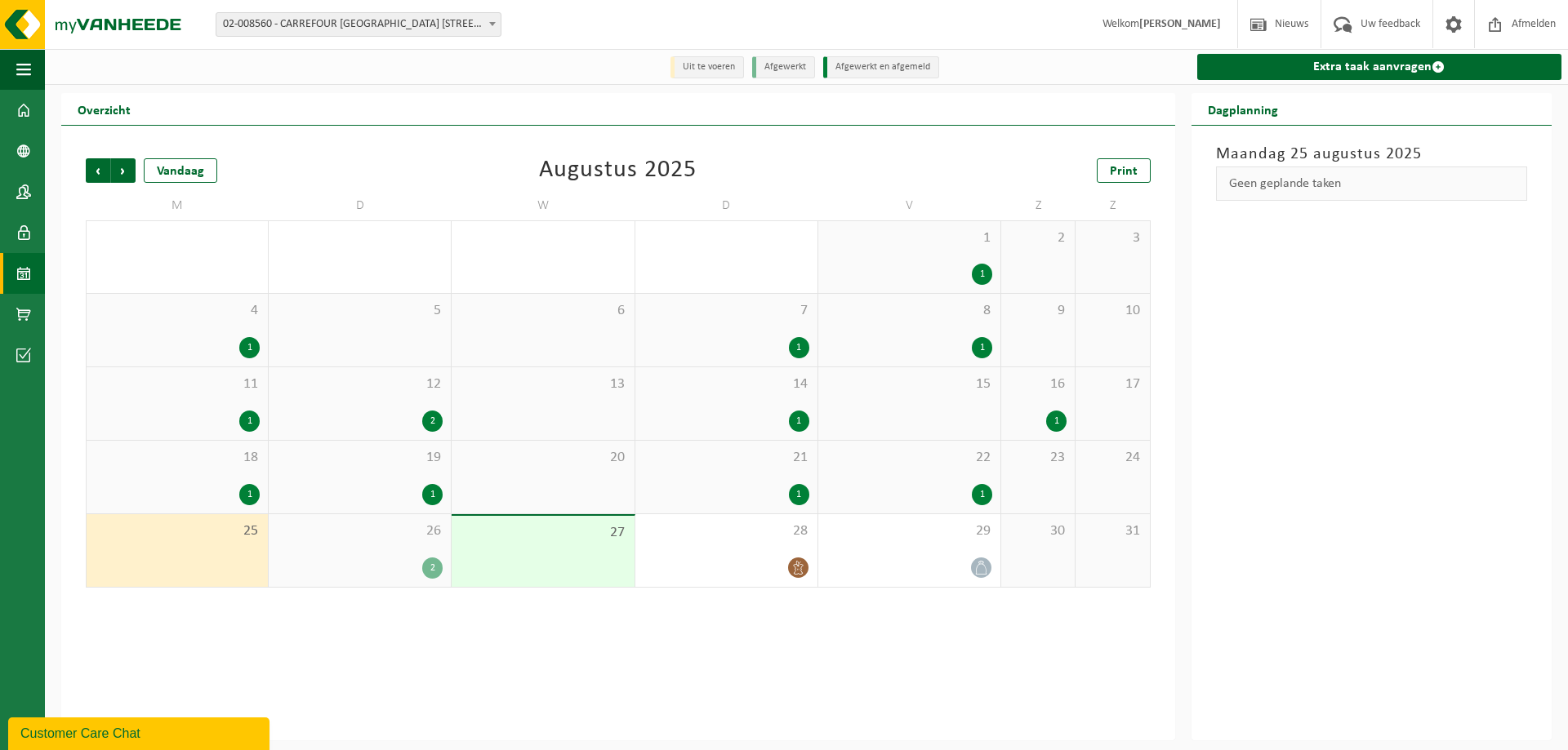
click at [555, 560] on div "27" at bounding box center [542, 551] width 182 height 71
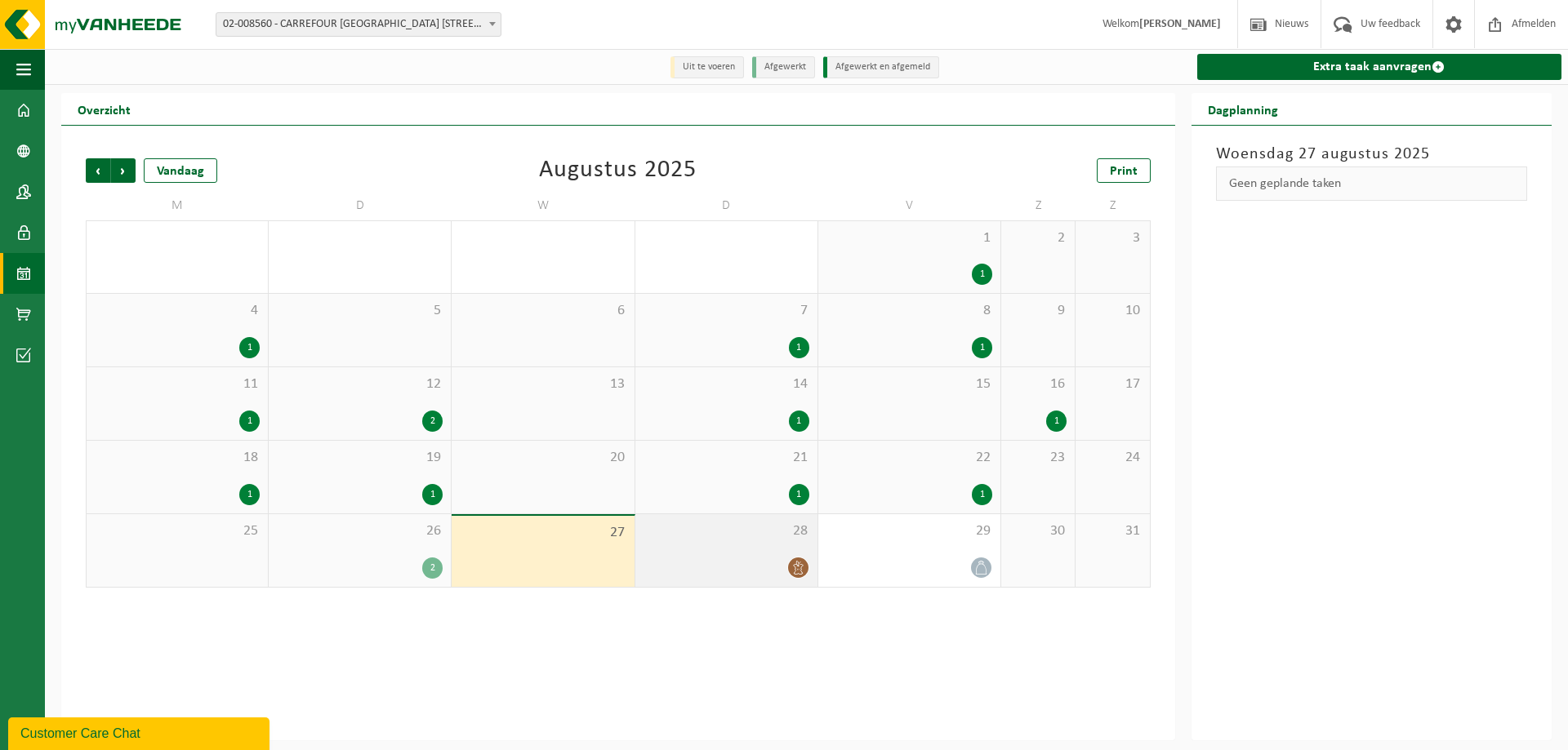
click at [802, 576] on span at bounding box center [798, 567] width 20 height 20
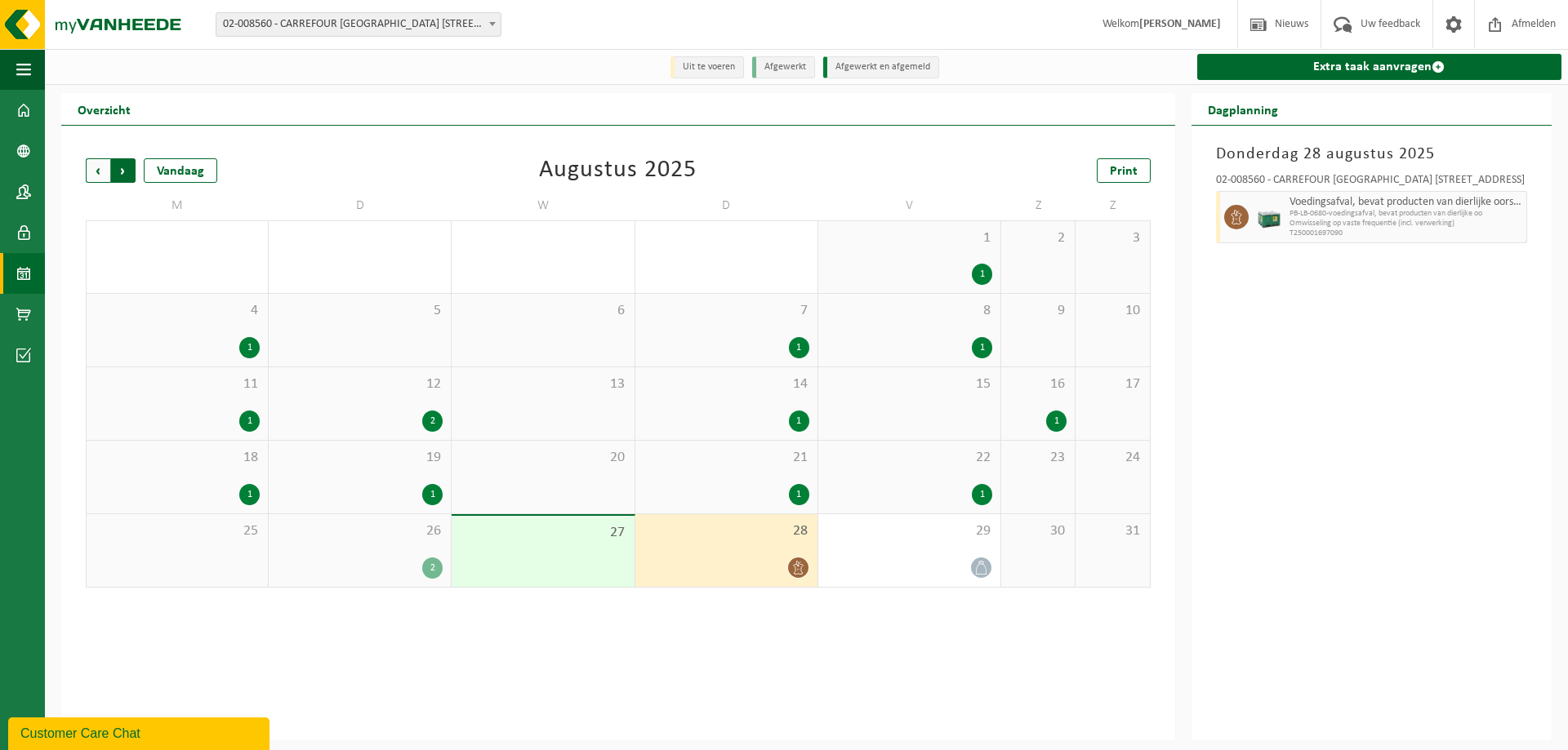
click at [91, 166] on span "Vorige" at bounding box center [97, 170] width 24 height 24
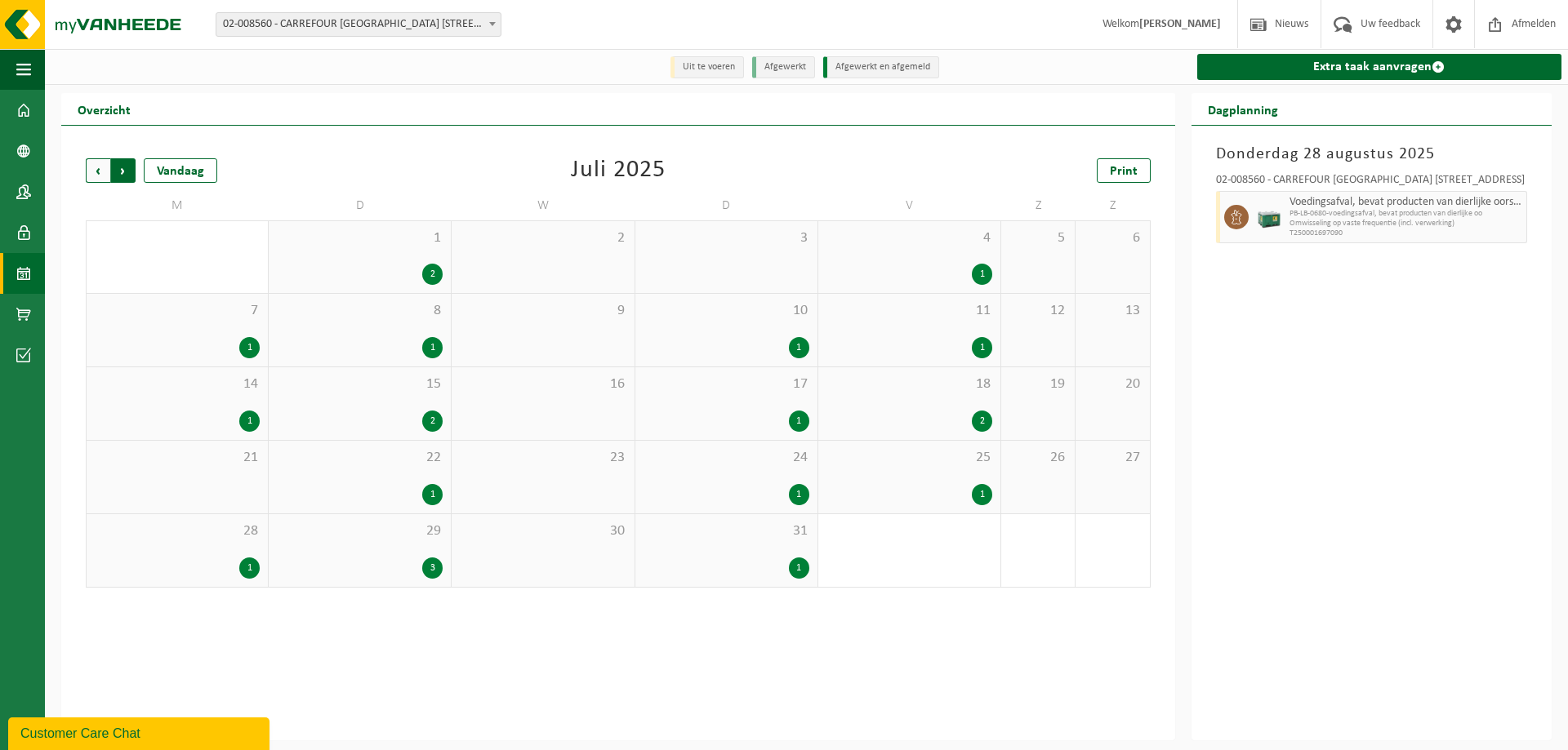
click at [91, 168] on span "Vorige" at bounding box center [97, 170] width 24 height 24
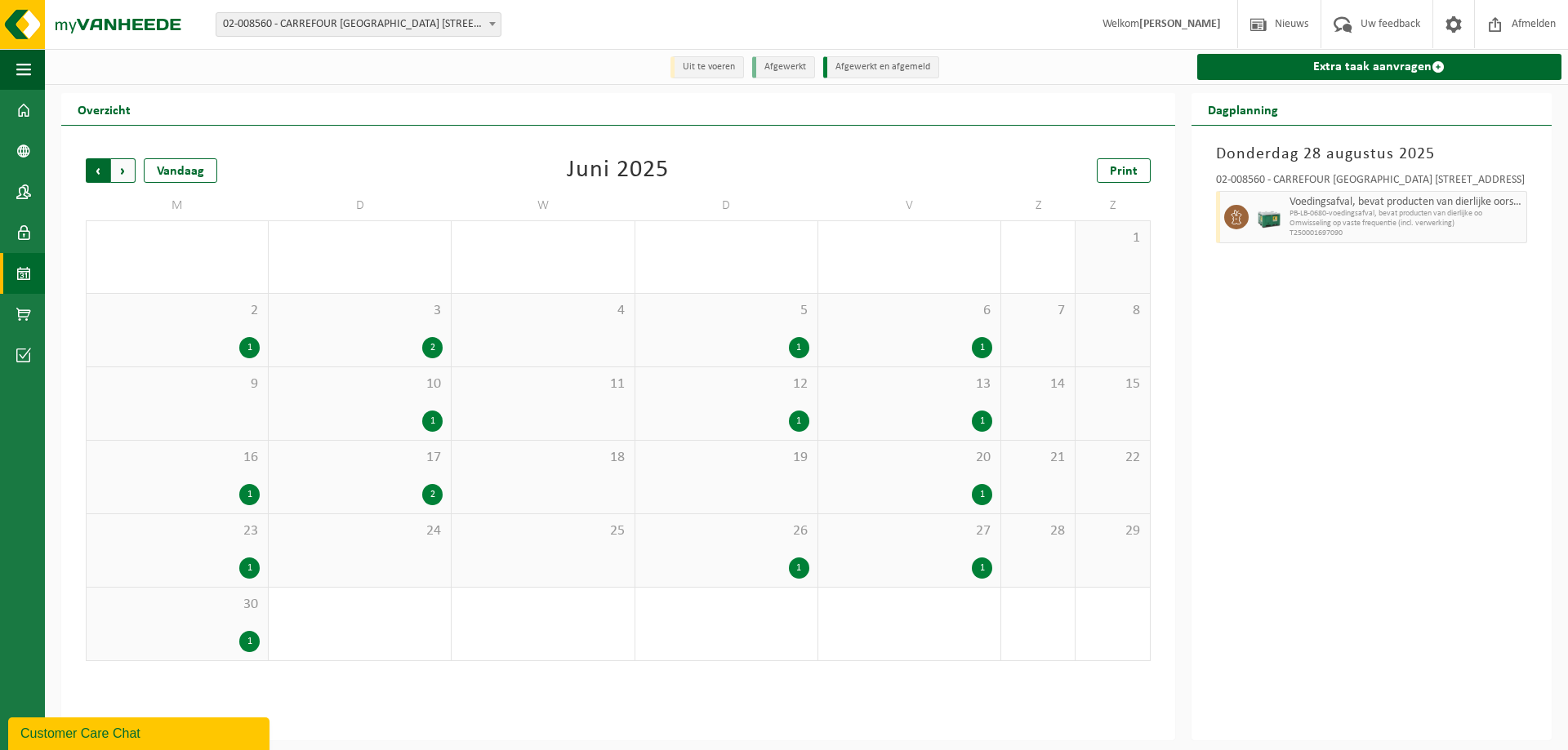
click at [125, 173] on span "Volgende" at bounding box center [122, 170] width 24 height 24
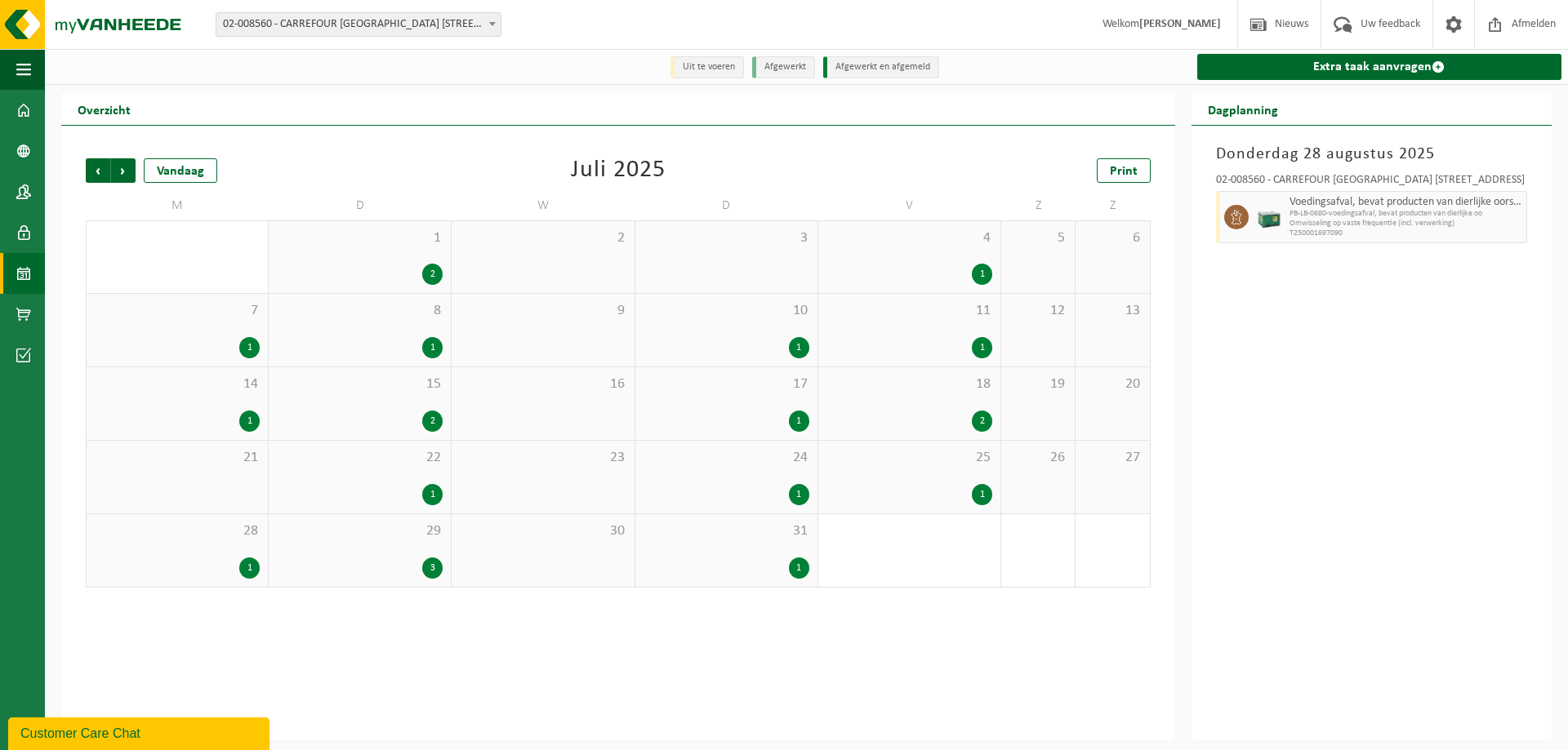
click at [125, 173] on span "Volgende" at bounding box center [122, 170] width 24 height 24
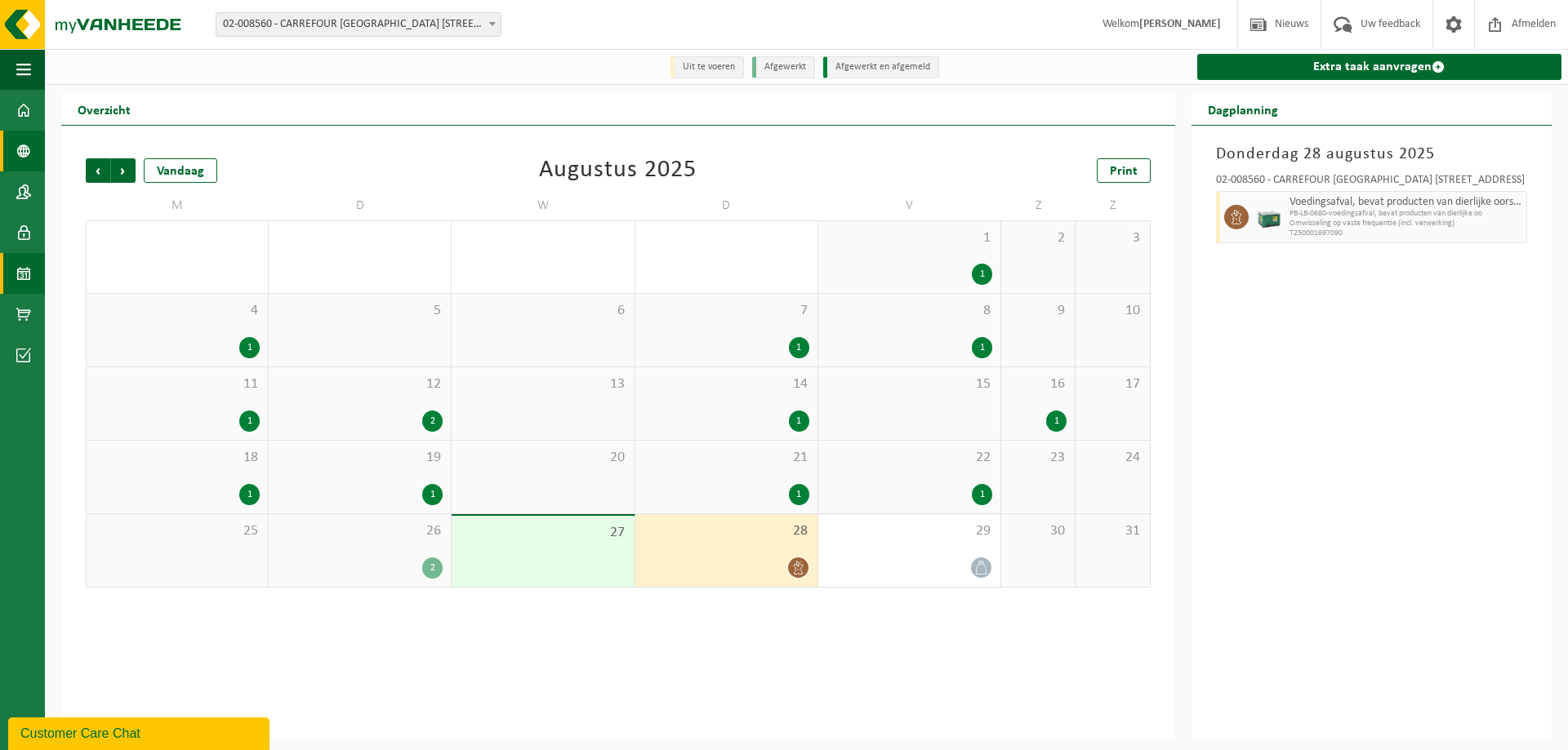
click at [29, 153] on span at bounding box center [23, 150] width 14 height 40
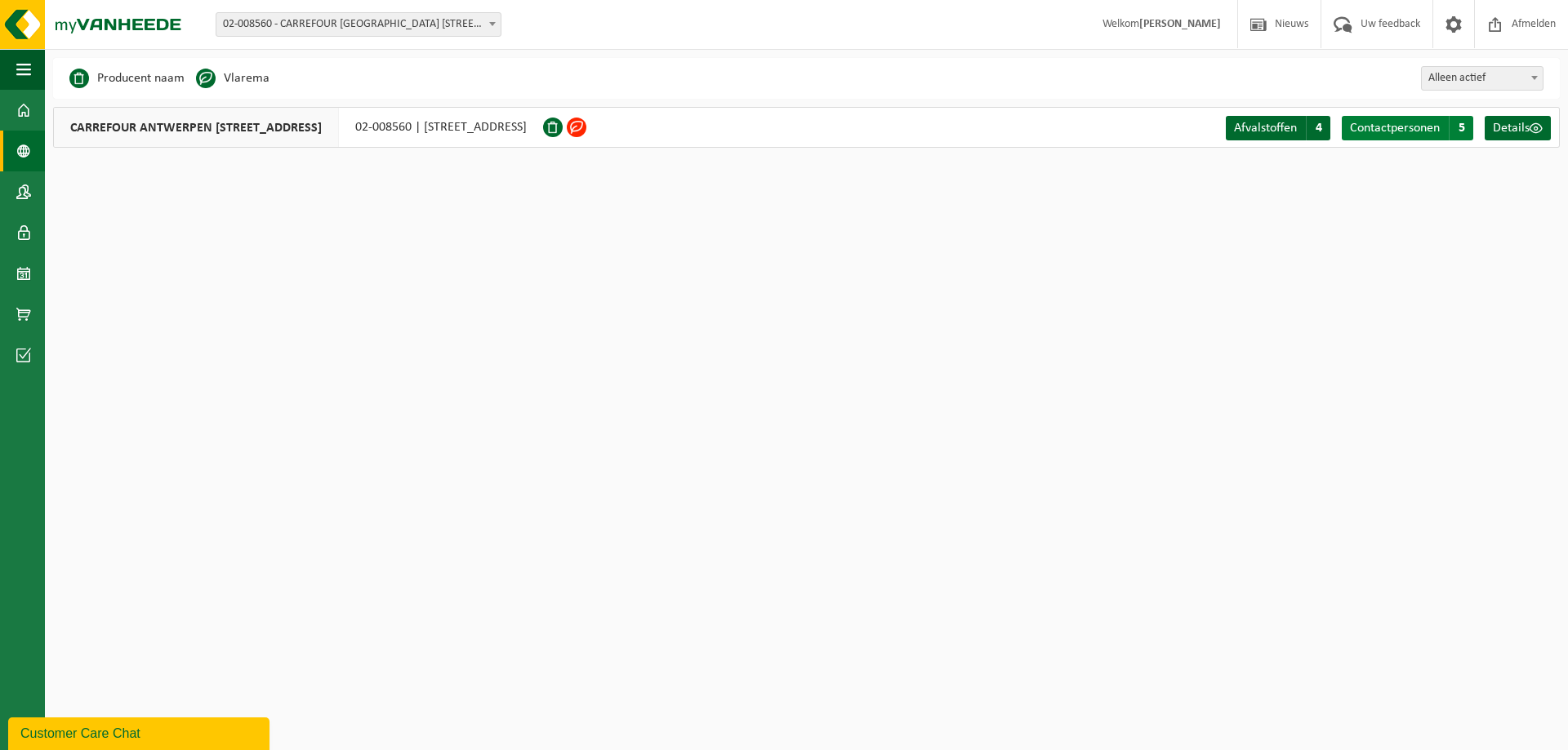
click at [1446, 129] on link "Contactpersonen C 5" at bounding box center [1407, 127] width 131 height 24
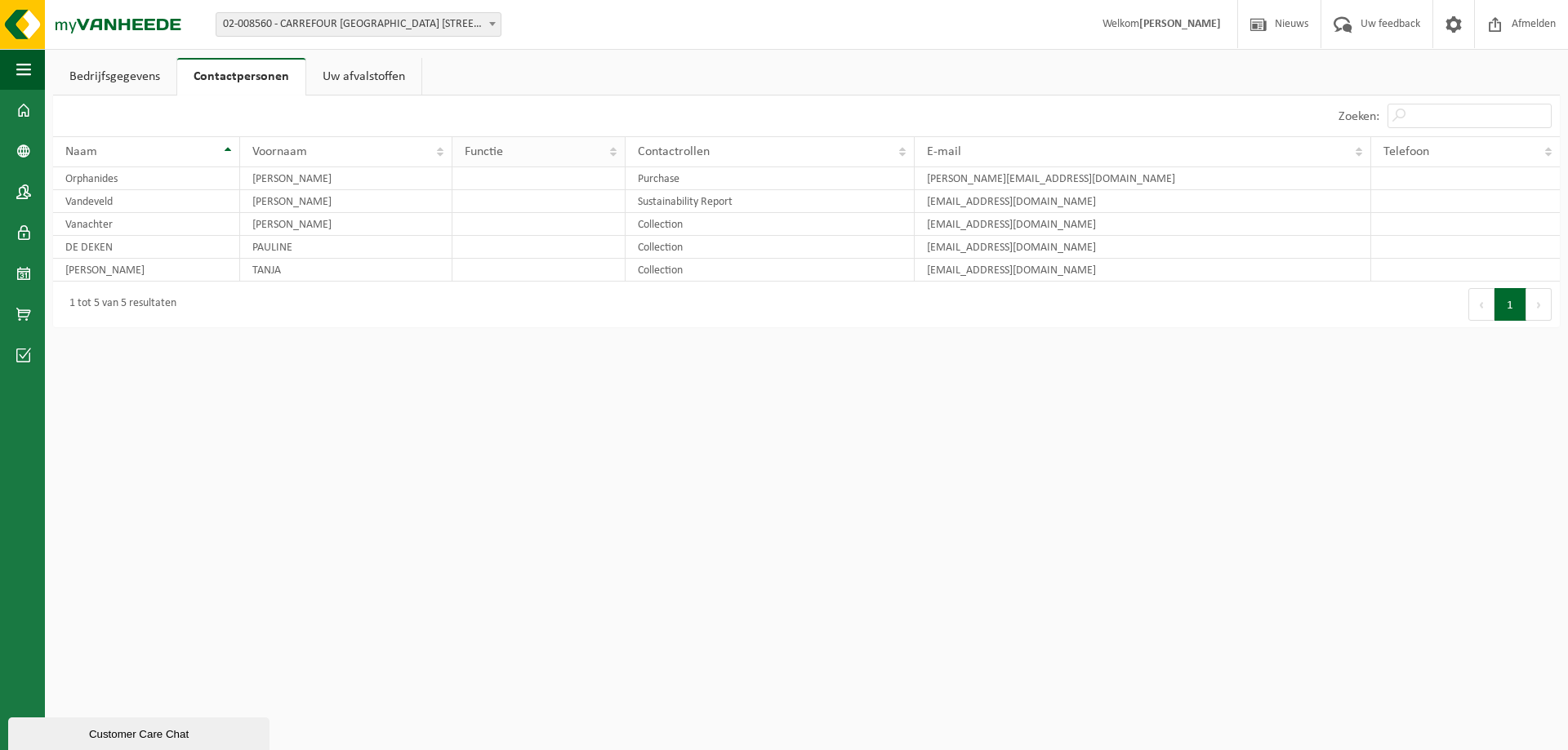
click at [611, 147] on th "Functie" at bounding box center [539, 151] width 174 height 31
click at [1394, 34] on span "Uw feedback" at bounding box center [1391, 24] width 68 height 48
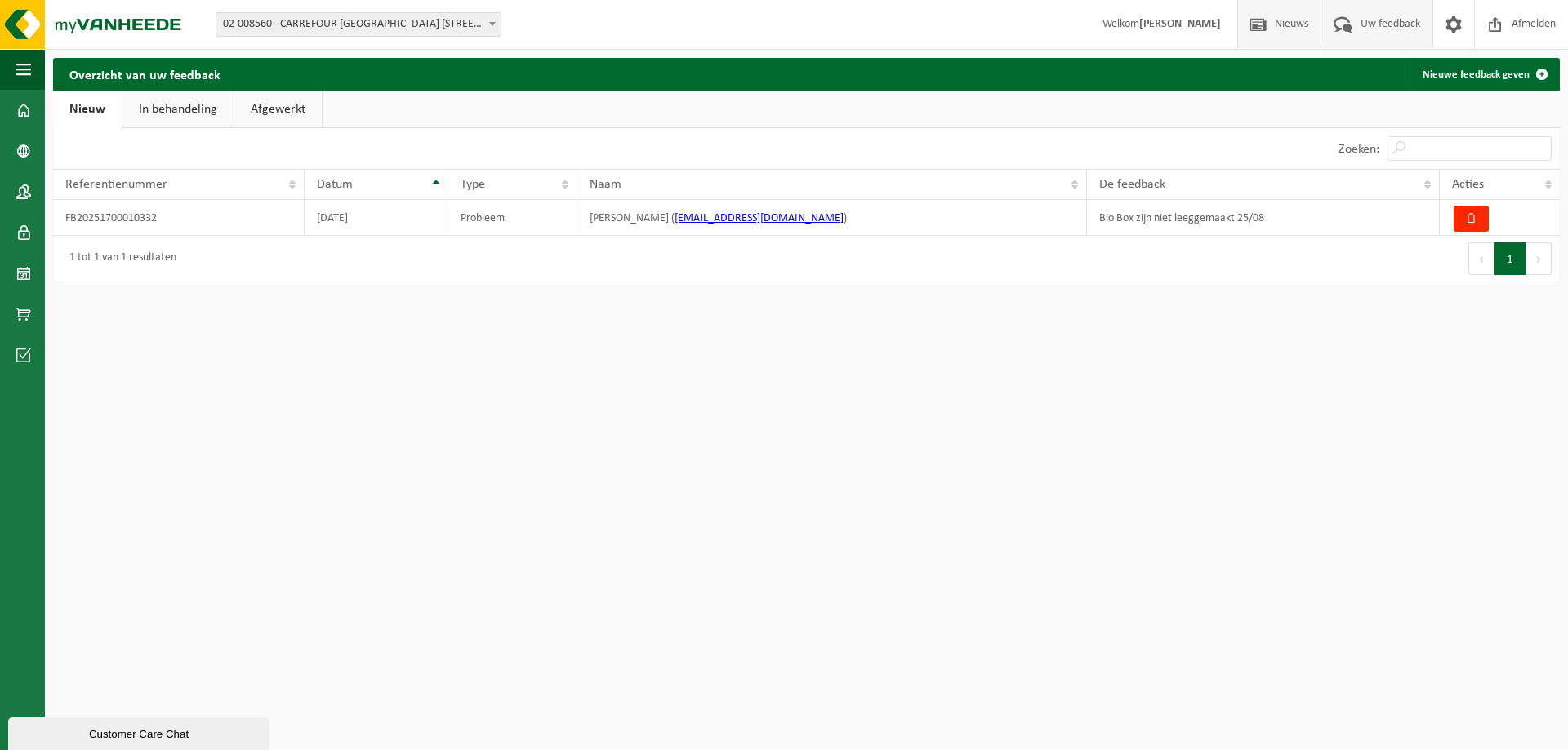
click at [1259, 30] on span at bounding box center [1257, 24] width 24 height 48
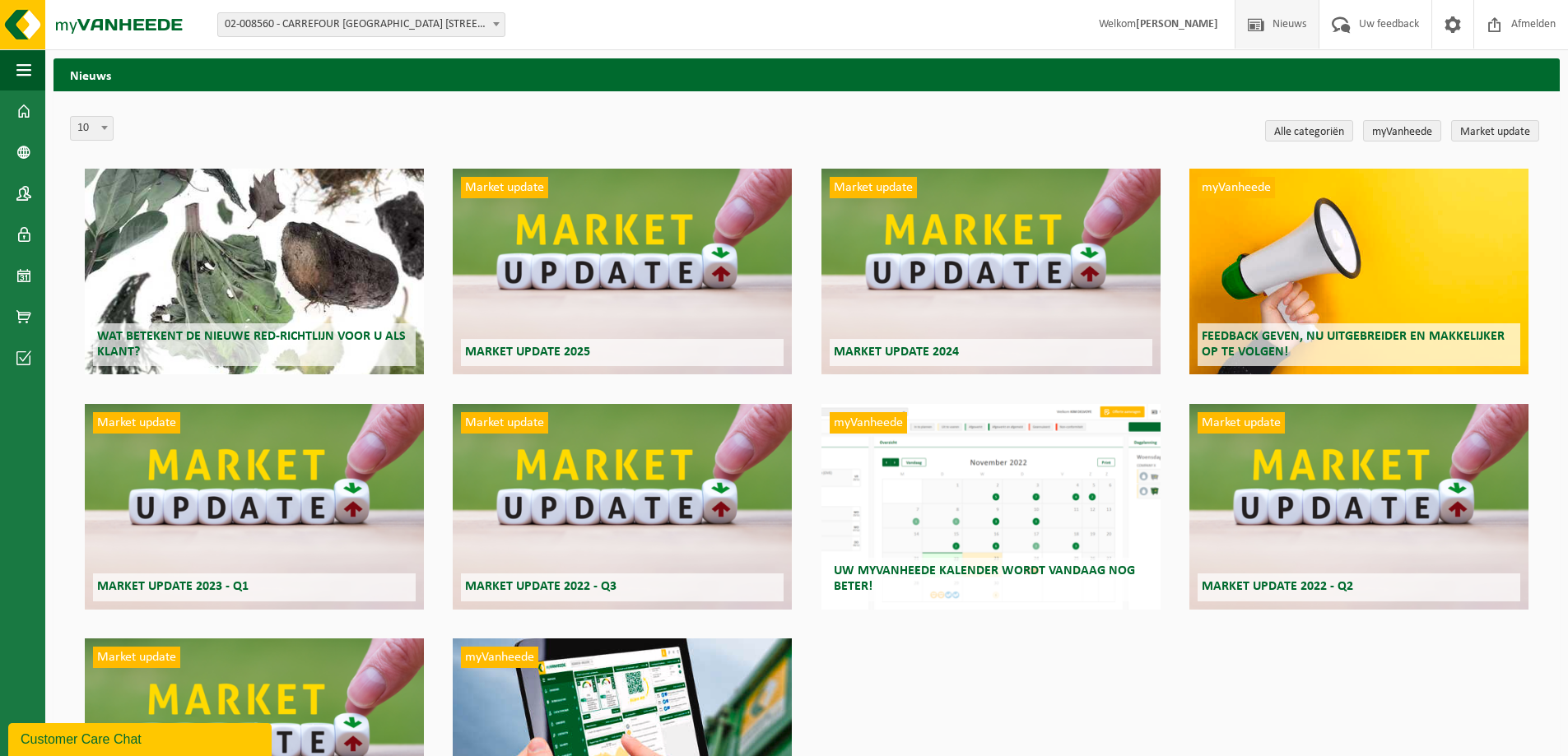
click at [1210, 28] on strong "[PERSON_NAME]" at bounding box center [1177, 24] width 83 height 13
click at [100, 20] on img at bounding box center [98, 24] width 197 height 50
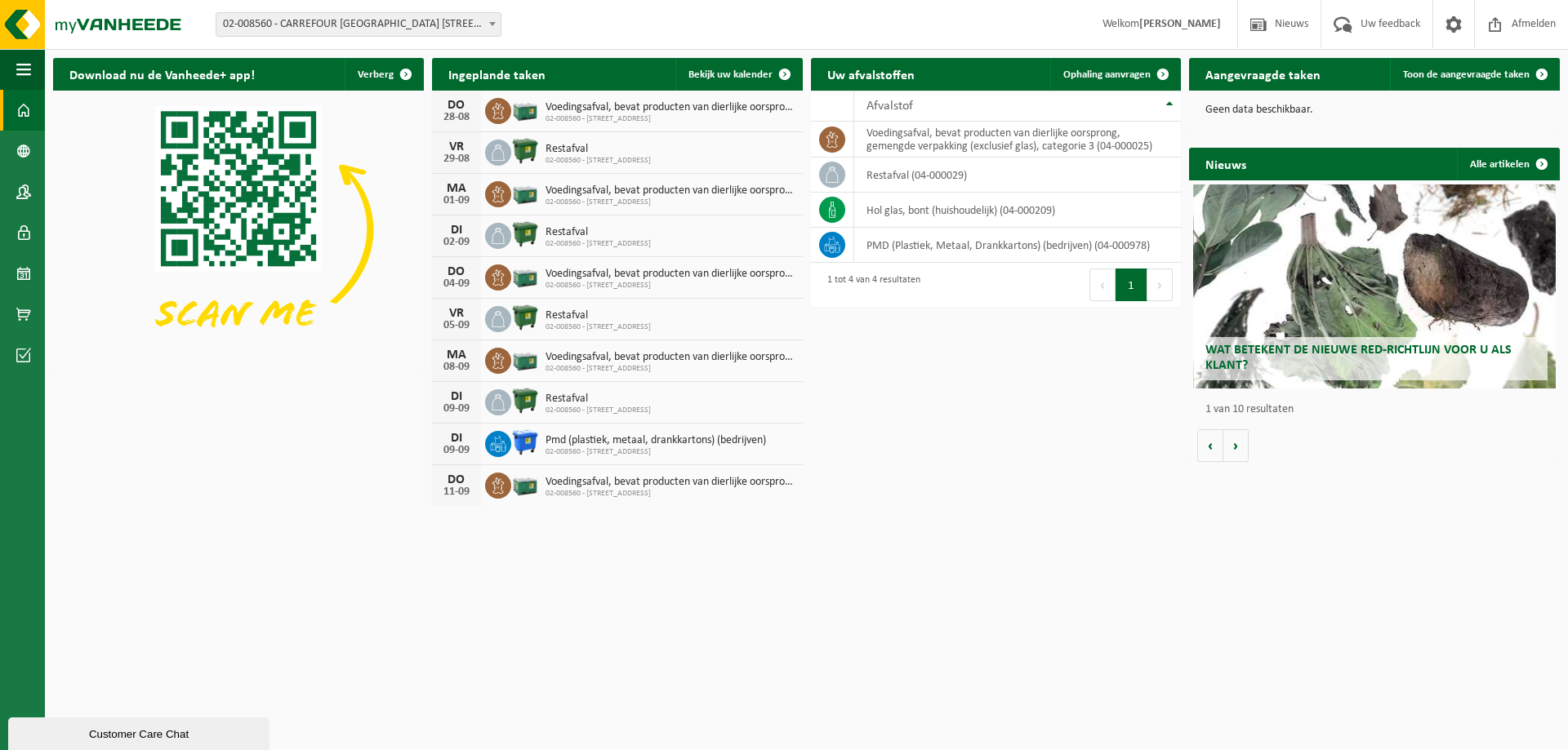
drag, startPoint x: 68, startPoint y: 737, endPoint x: 308, endPoint y: 1073, distance: 412.9
click at [68, 737] on div "Customer Care Chat" at bounding box center [139, 734] width 237 height 13
